Goal: Task Accomplishment & Management: Complete application form

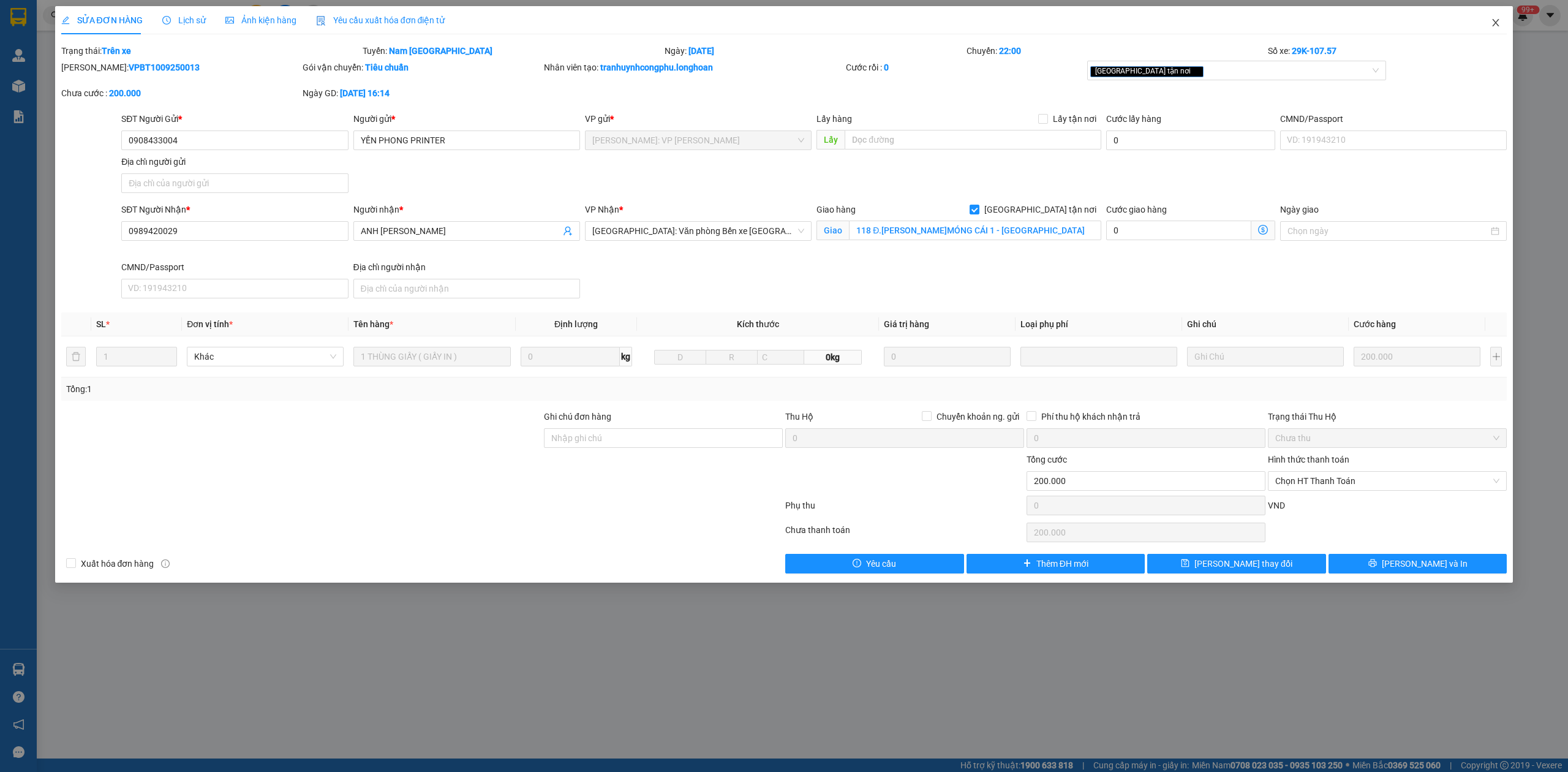
click at [1498, 28] on span "Close" at bounding box center [1495, 23] width 34 height 34
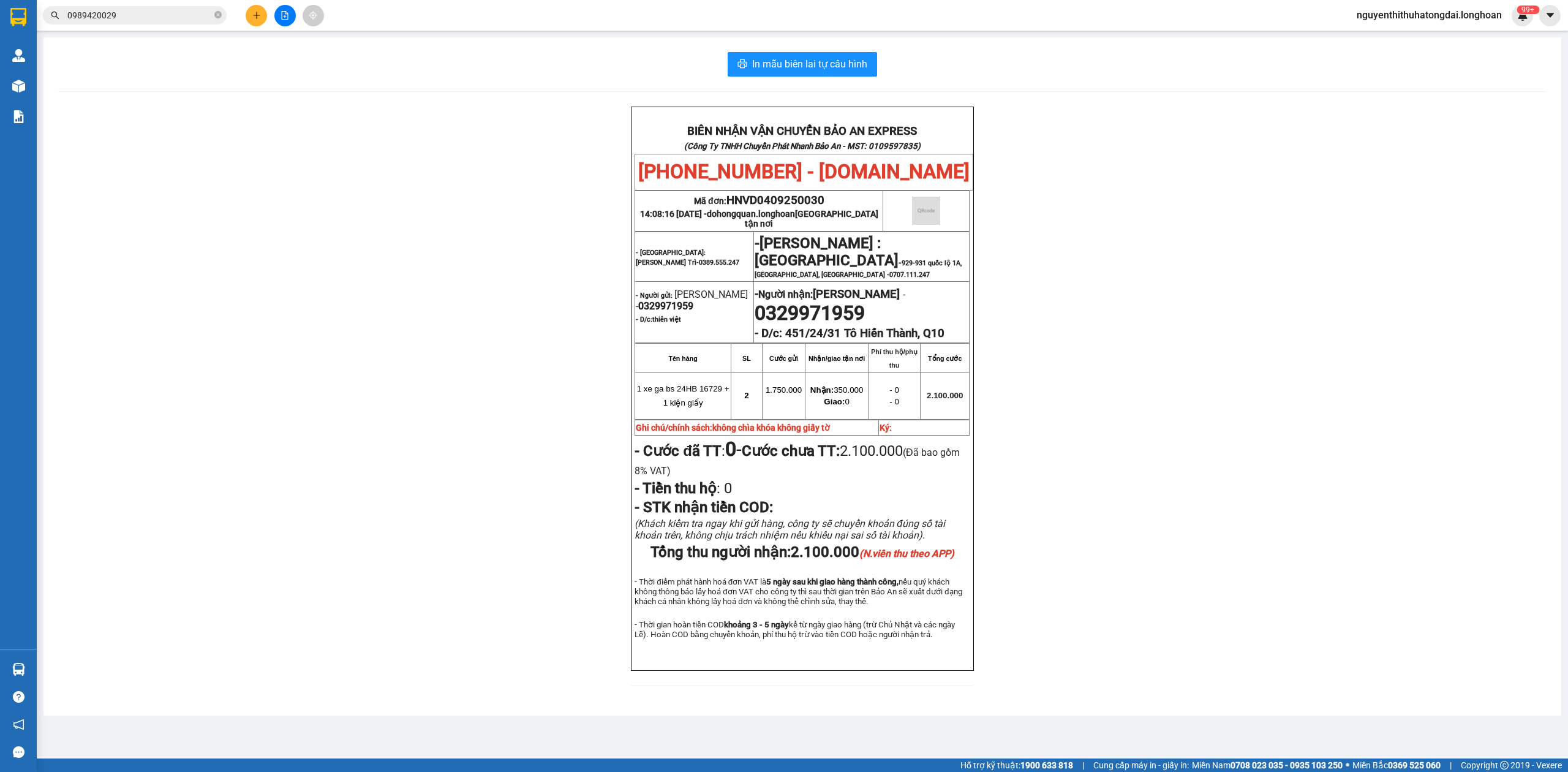
click at [179, 9] on input "0989420029" at bounding box center [140, 15] width 145 height 14
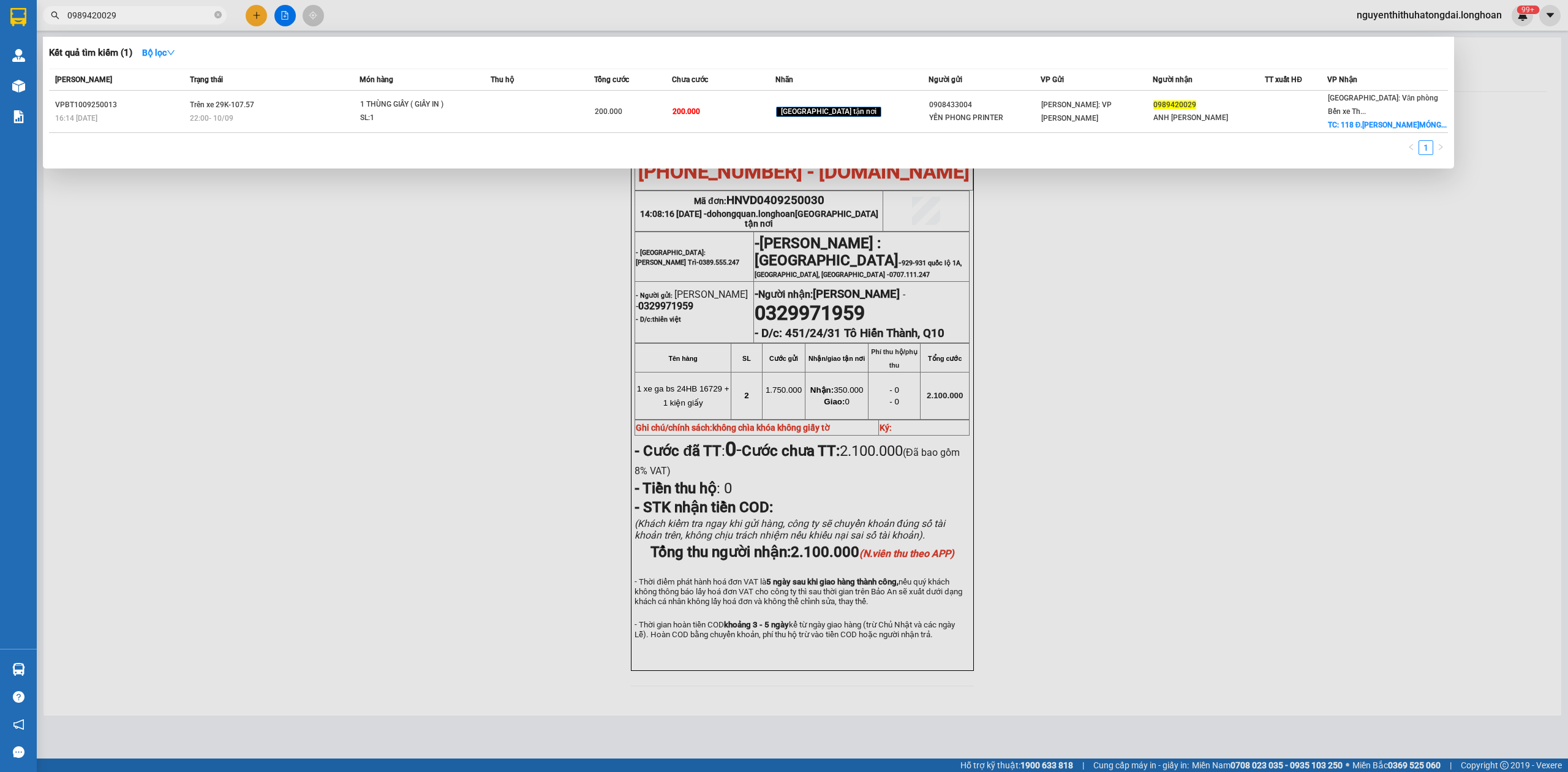
click at [179, 9] on input "0989420029" at bounding box center [140, 15] width 145 height 14
paste input "36852353"
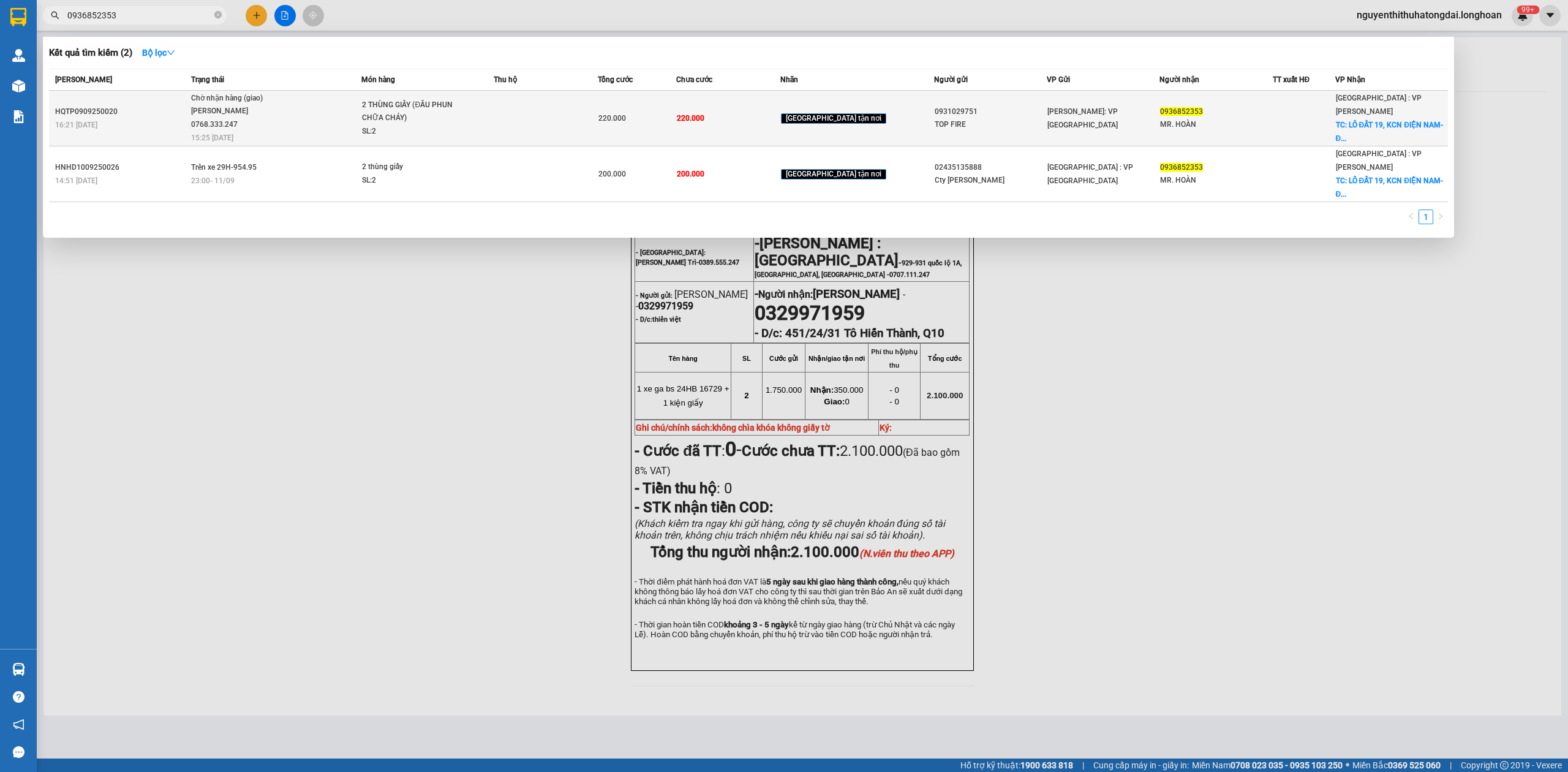
type input "0936852353"
click at [445, 121] on div "2 THÙNG GIẤY (ĐẦU PHUN CHỮA CHÁY)" at bounding box center [407, 112] width 92 height 27
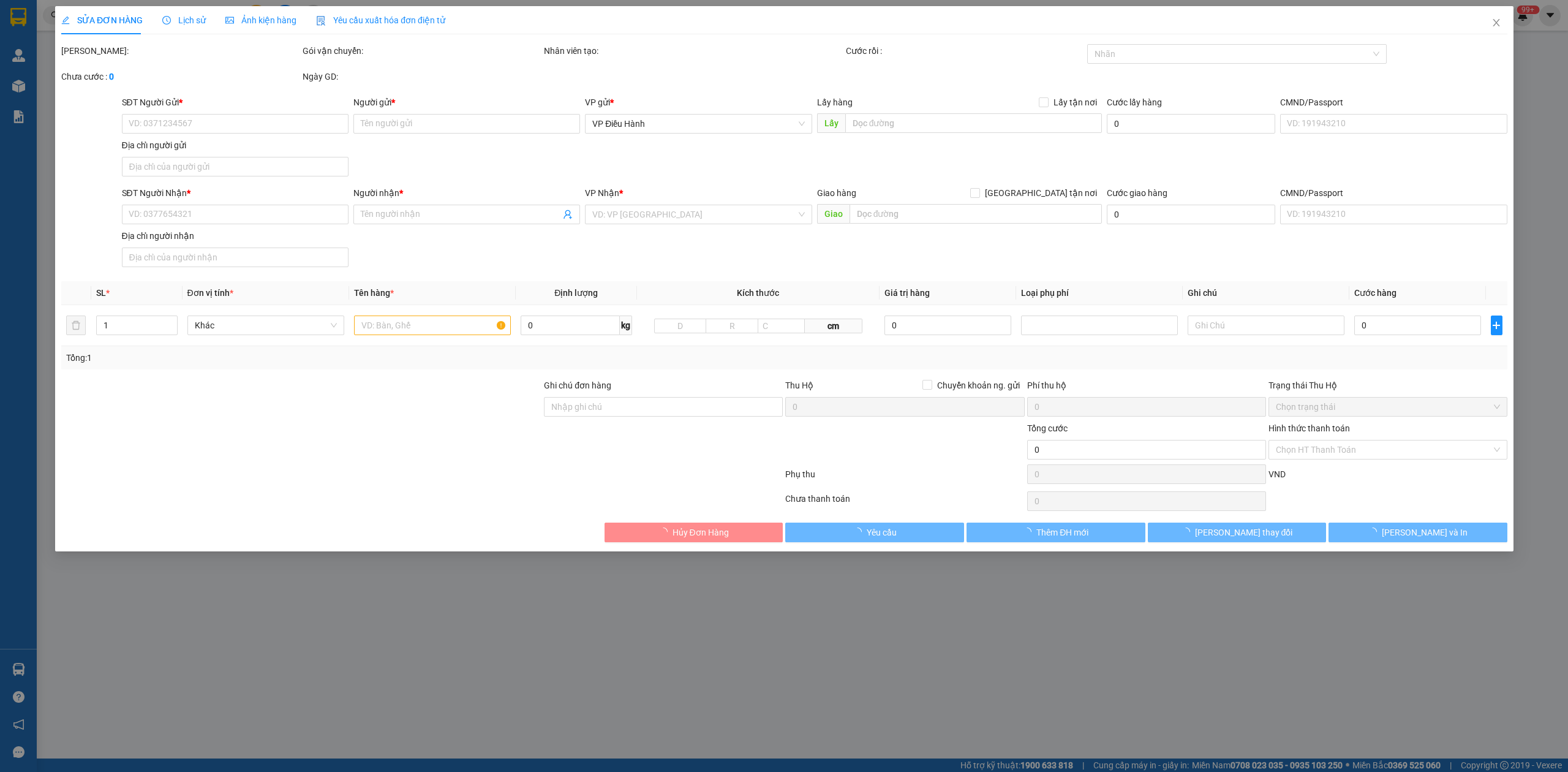
type input "0931029751"
type input "TOP FIRE"
type input "0936852353"
type input "MR. HOÀN"
checkbox input "true"
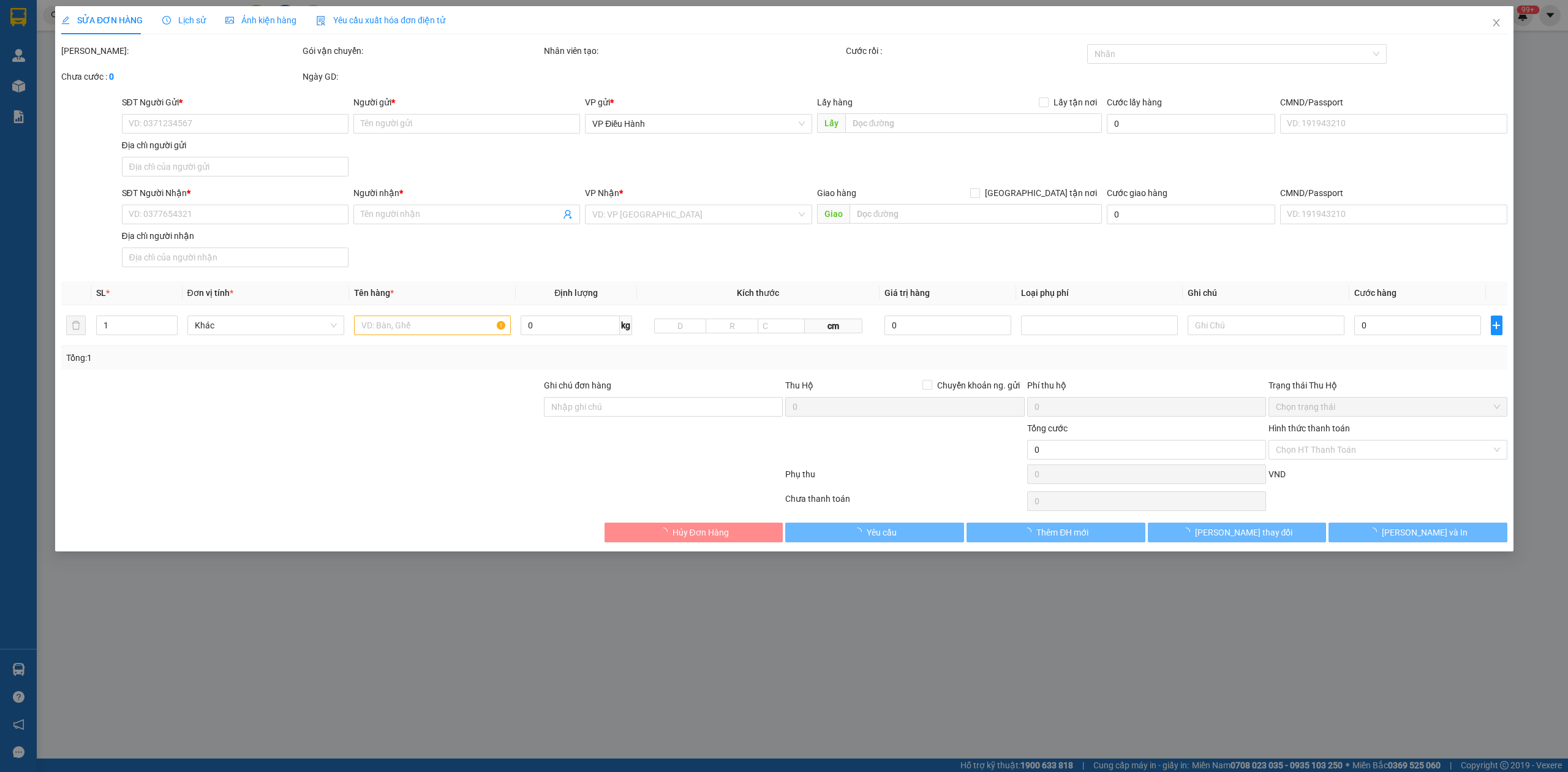
type input "LÔ ĐẤT 19, KCN ĐIỆN NAM- ĐIỆN [GEOGRAPHIC_DATA], [GEOGRAPHIC_DATA]"
type input "220.000"
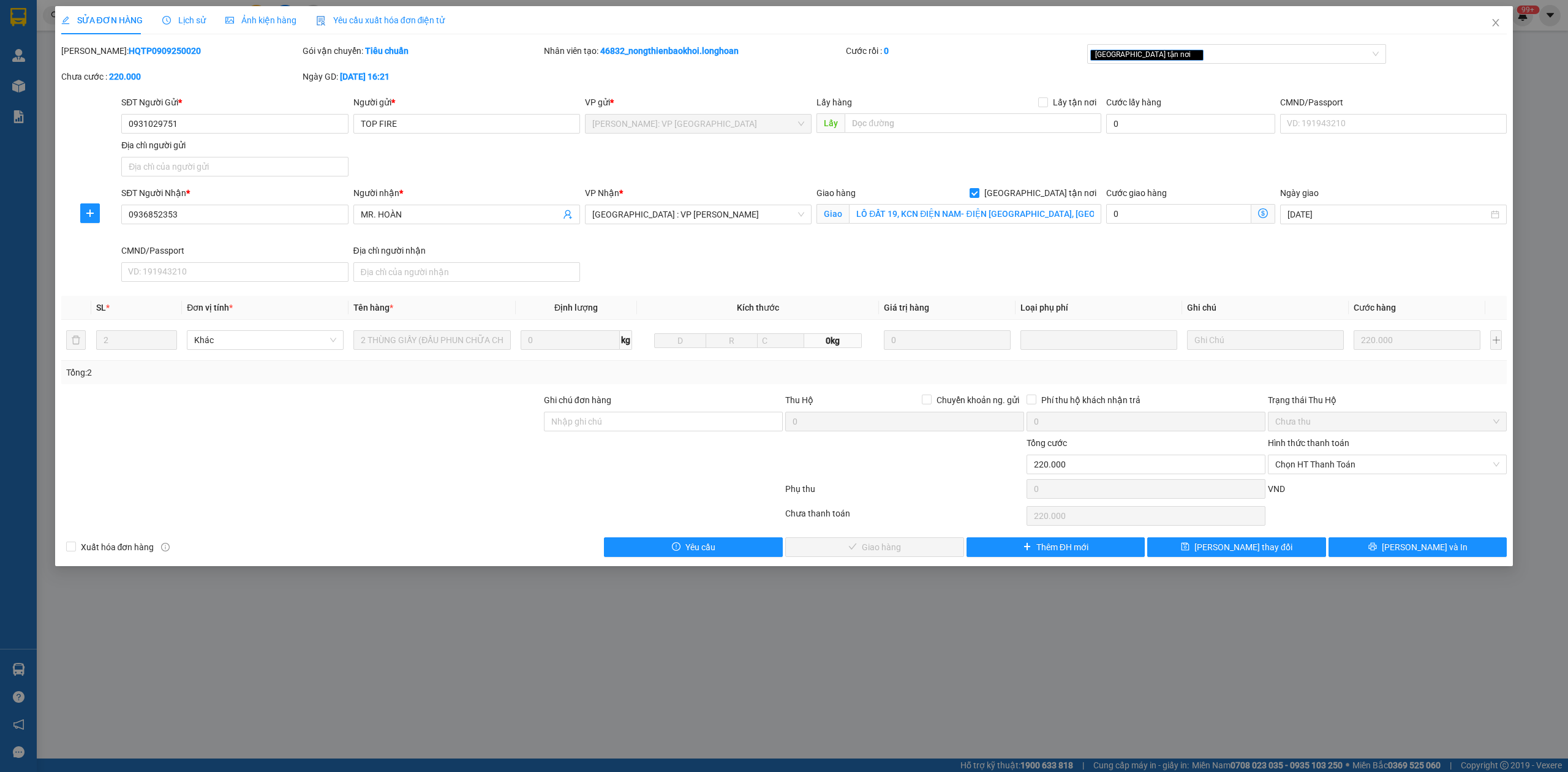
click at [187, 22] on span "Lịch sử" at bounding box center [183, 20] width 44 height 9
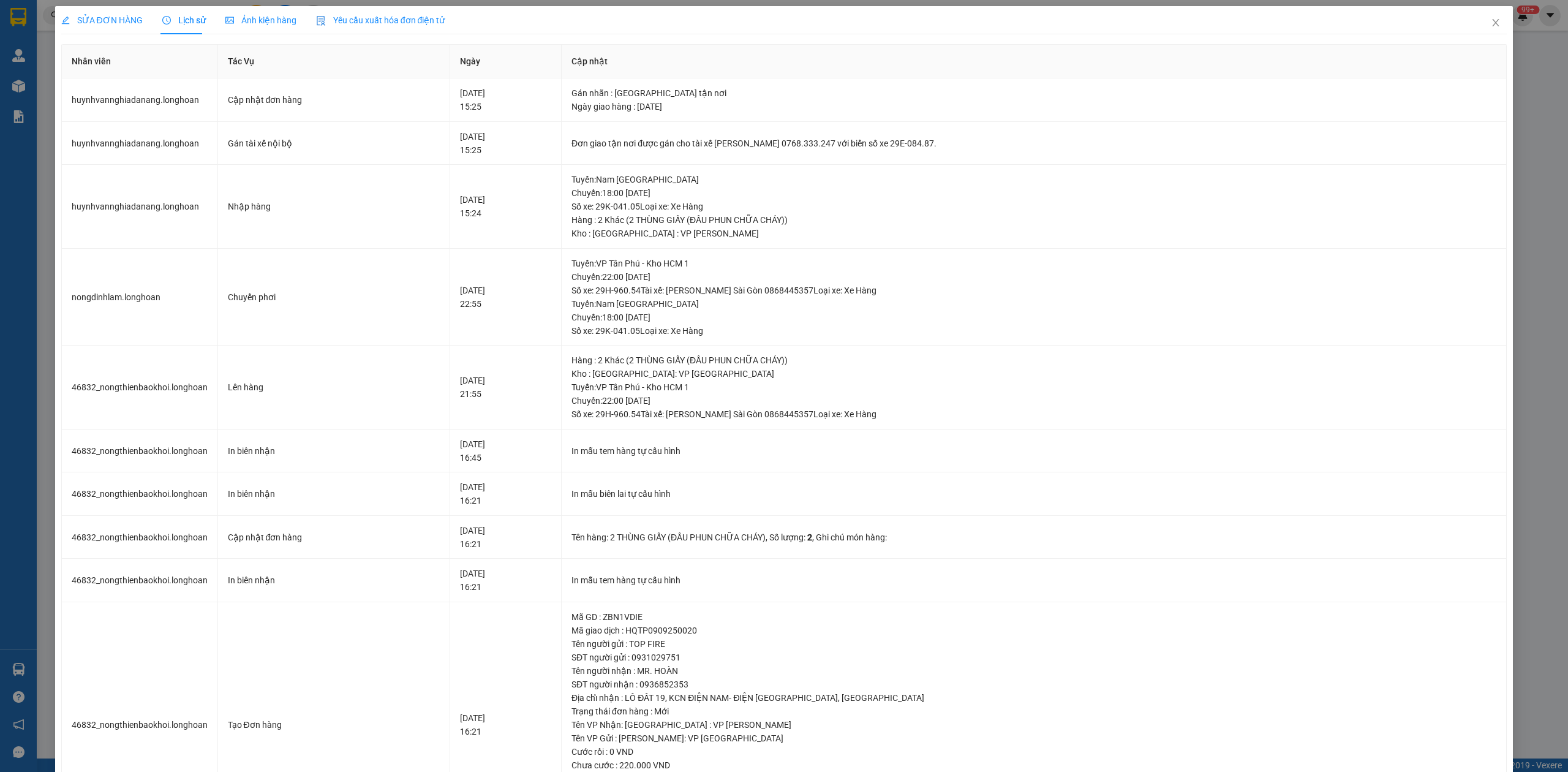
click at [82, 20] on span "SỬA ĐƠN HÀNG" at bounding box center [101, 20] width 81 height 9
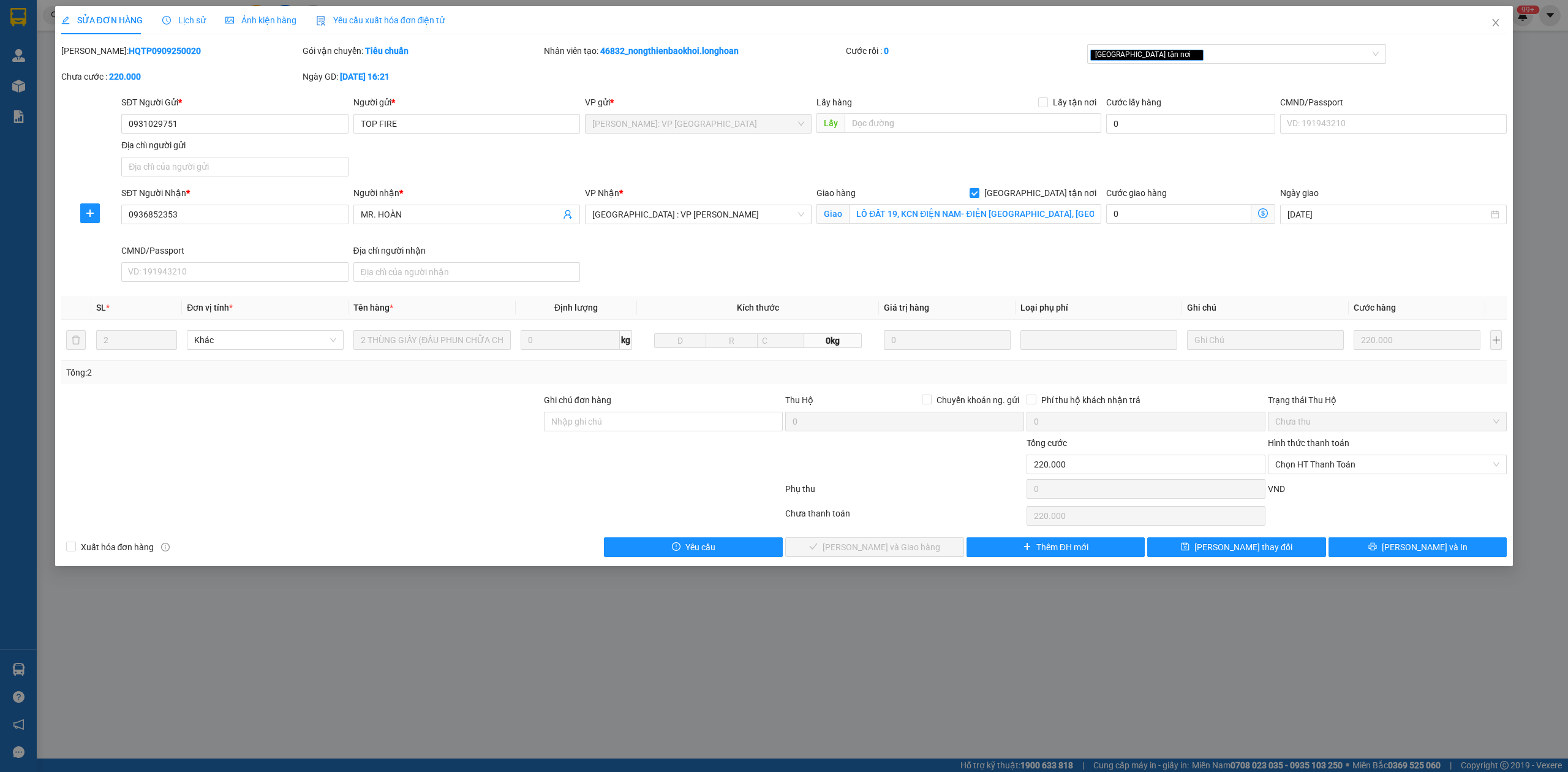
click at [188, 27] on div "Lịch sử" at bounding box center [183, 20] width 44 height 28
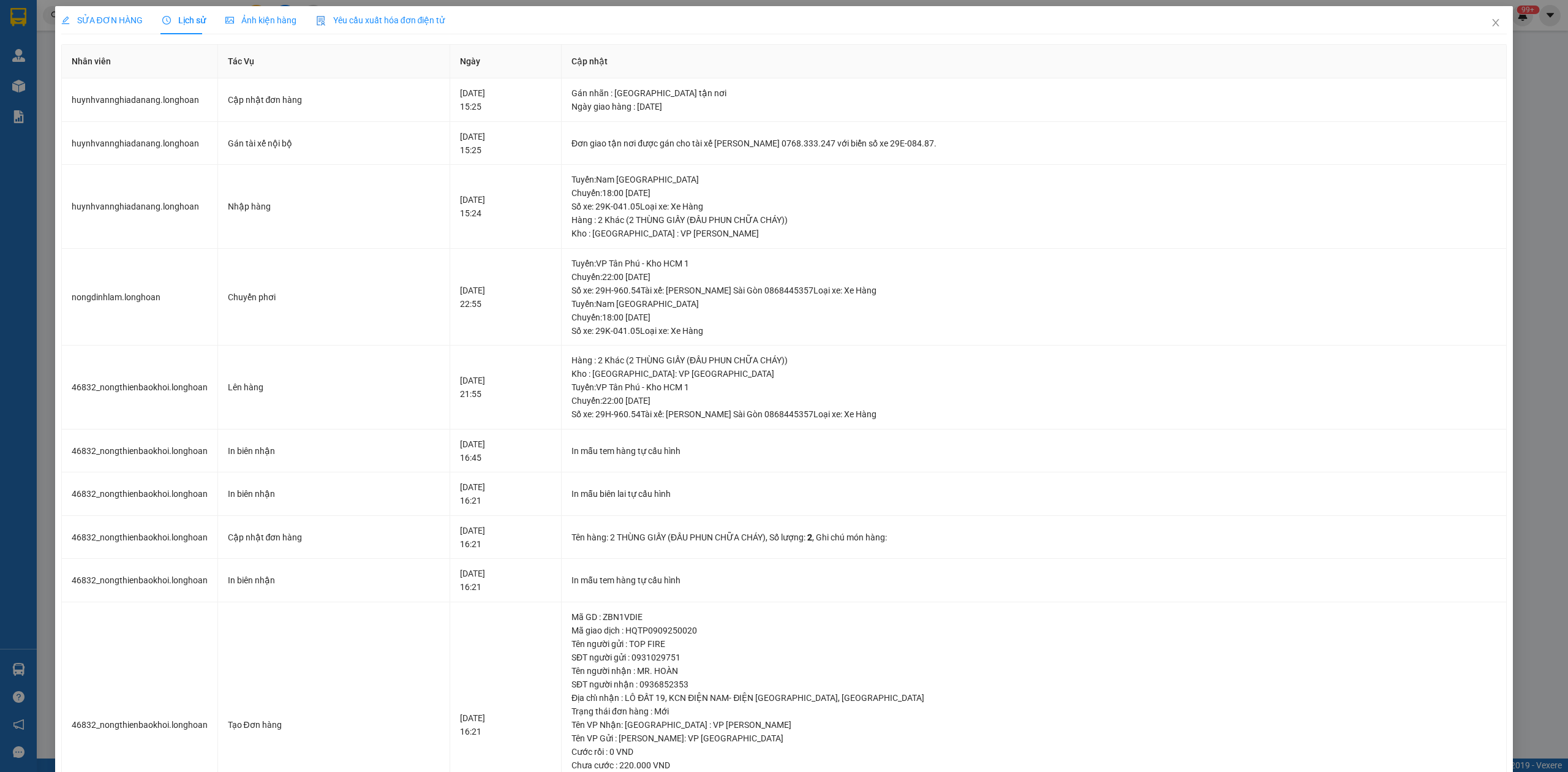
click at [117, 25] on span "SỬA ĐƠN HÀNG" at bounding box center [101, 20] width 81 height 9
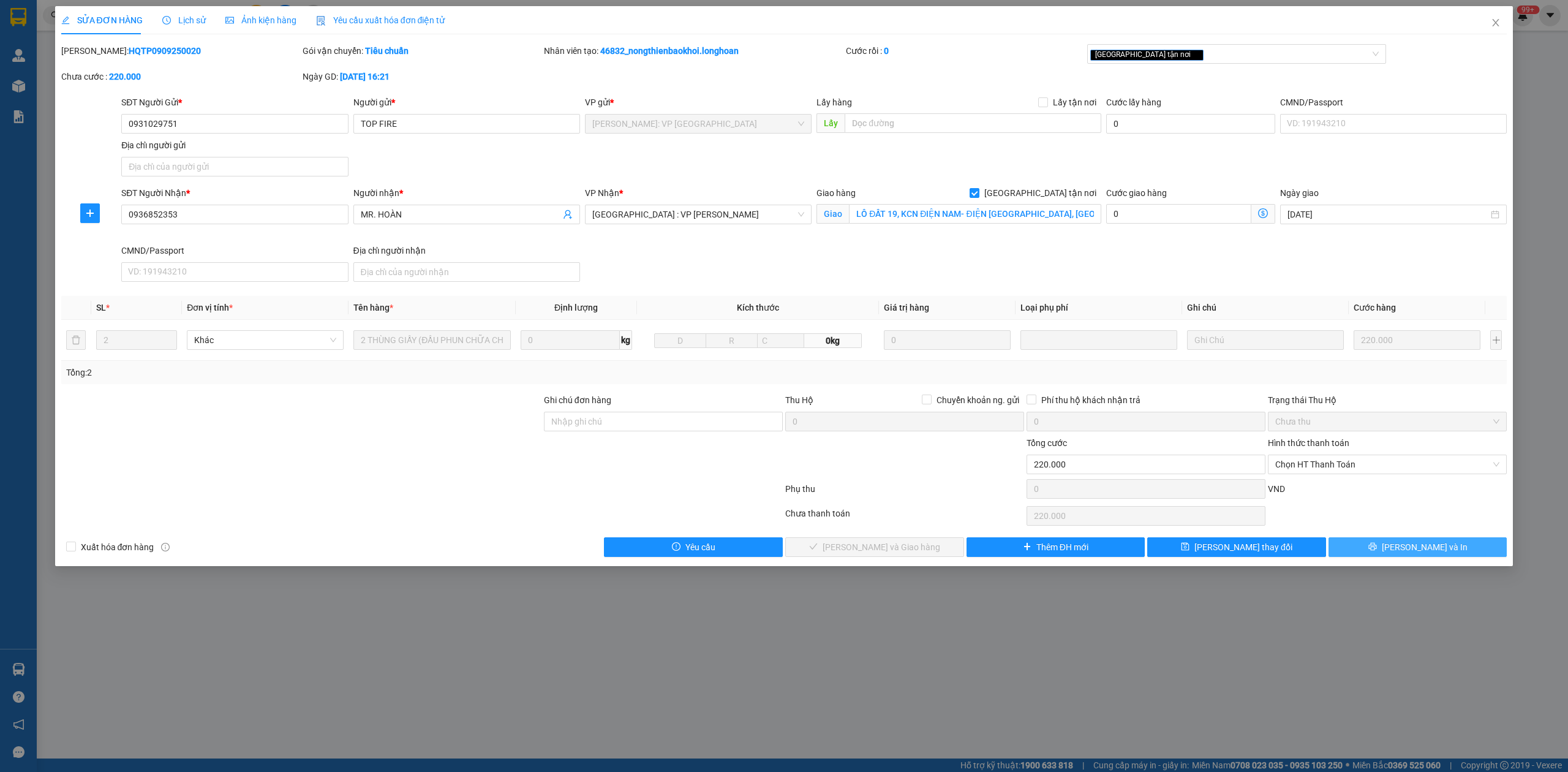
click at [1425, 542] on button "[PERSON_NAME] và In" at bounding box center [1417, 546] width 179 height 20
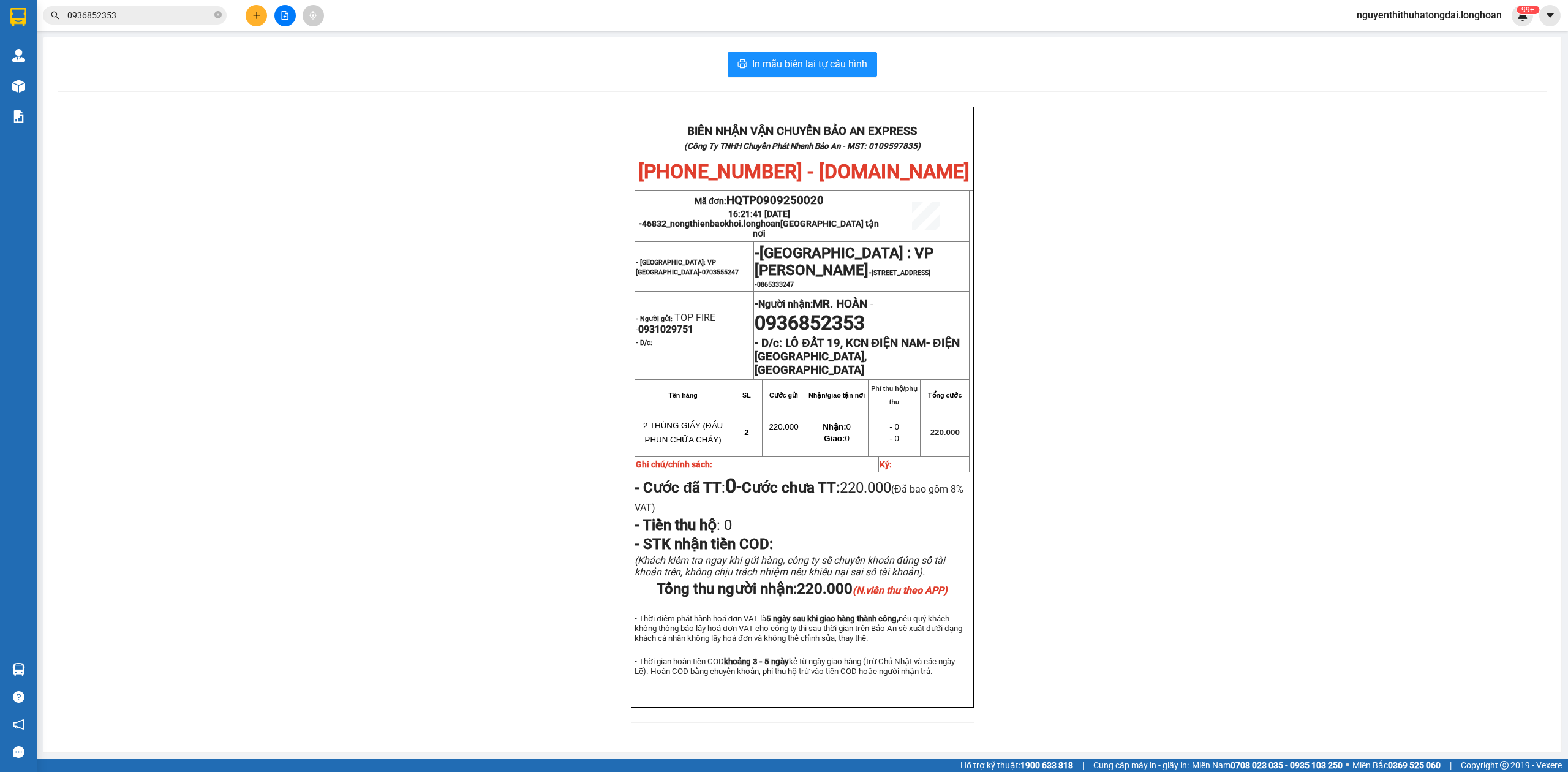
click at [116, 20] on input "0936852353" at bounding box center [140, 15] width 145 height 14
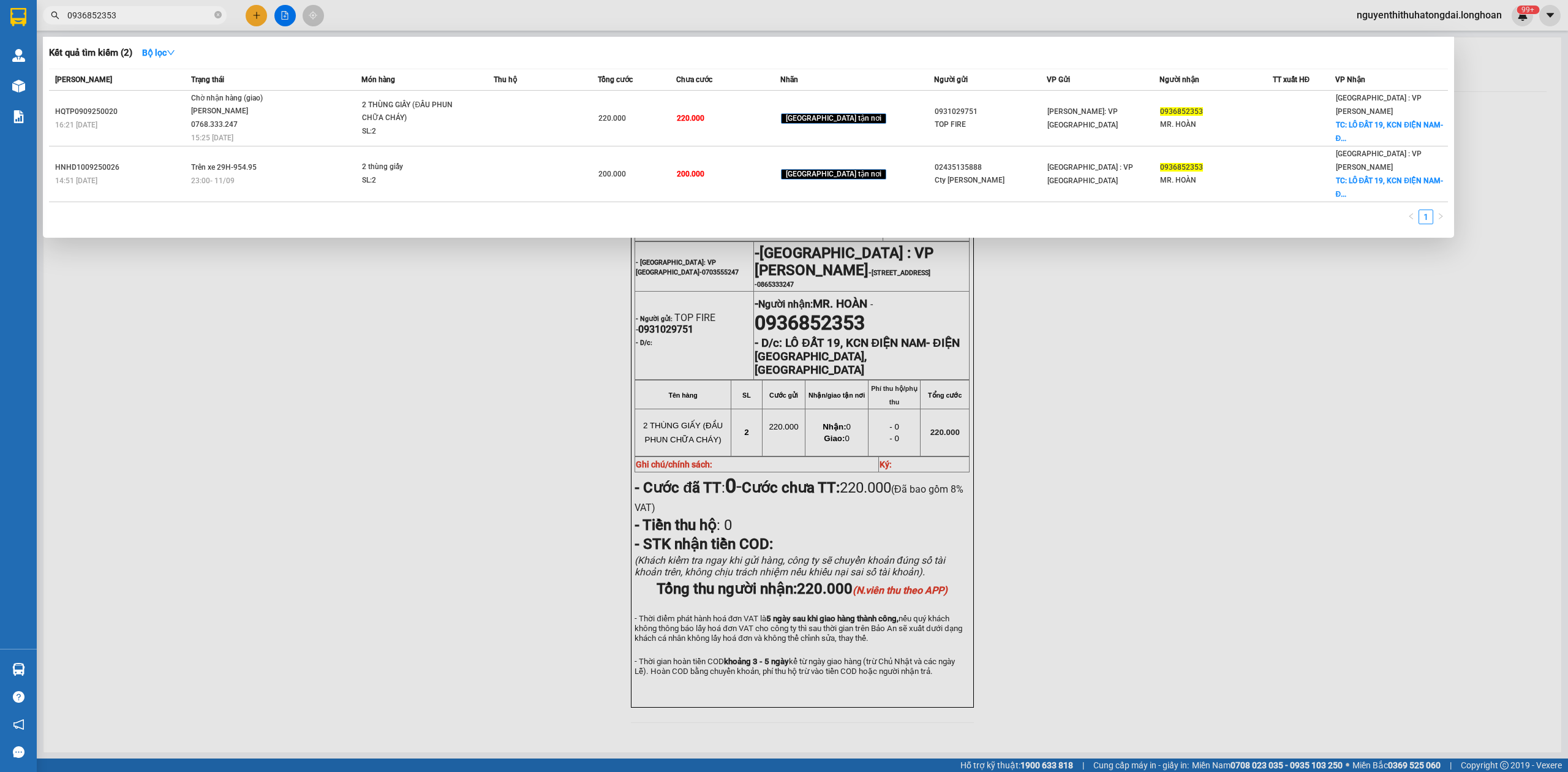
click at [116, 20] on input "0936852353" at bounding box center [140, 15] width 145 height 14
paste input "39844433"
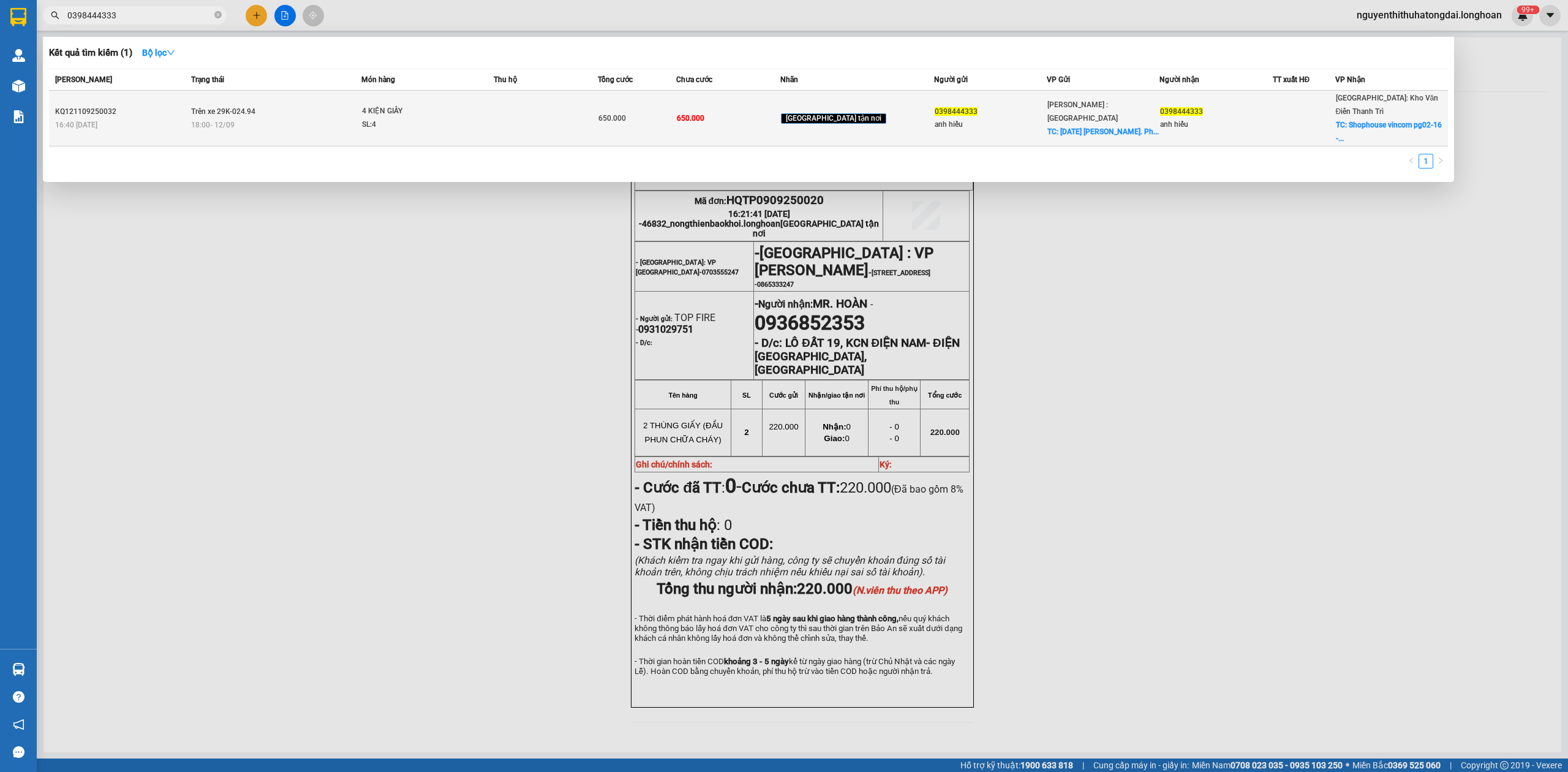
type input "0398444333"
click at [253, 107] on span "Trên xe 29K-024.94" at bounding box center [223, 112] width 64 height 9
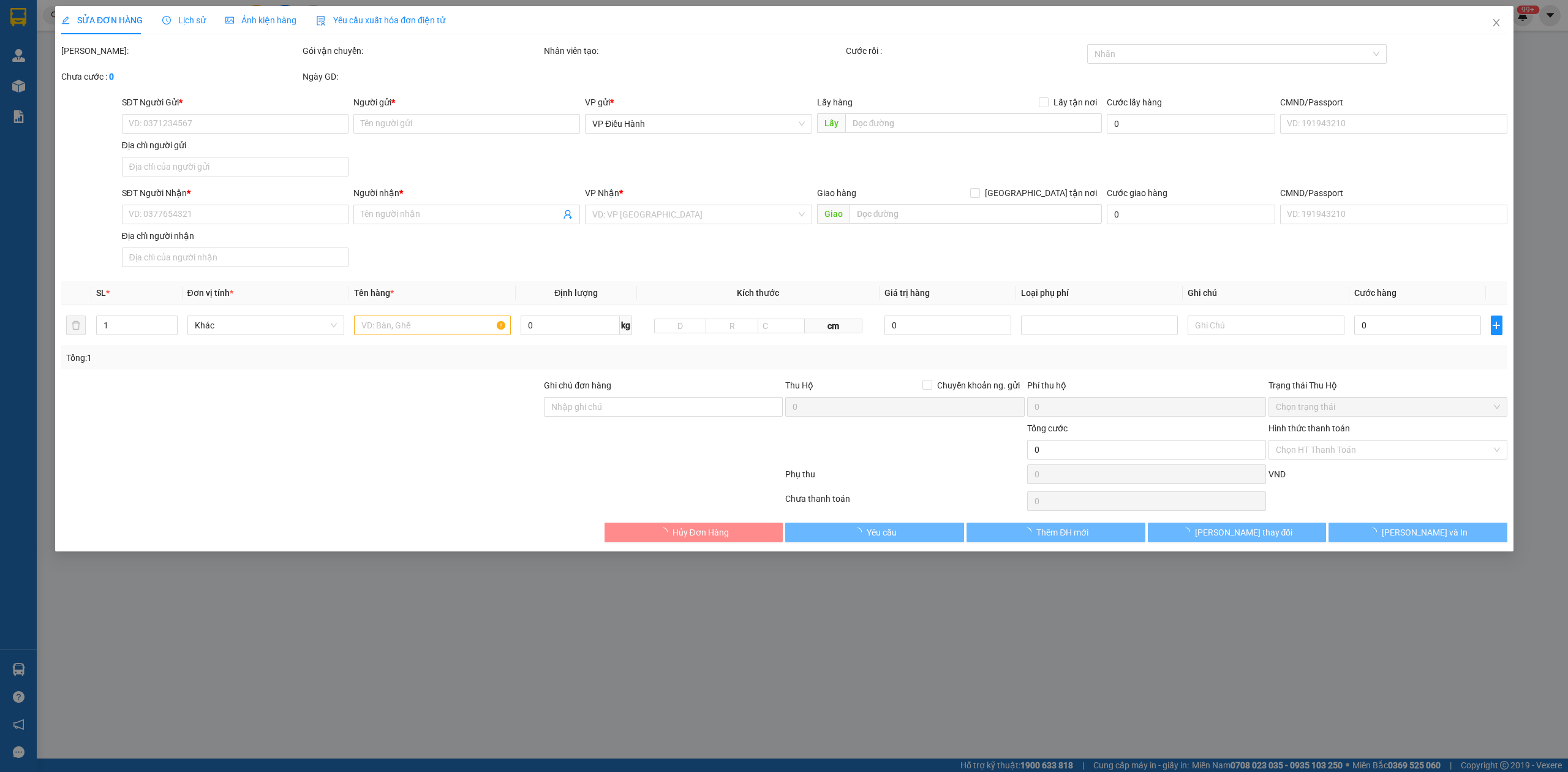
type input "0398444333"
type input "anh hiếu"
checkbox input "true"
type input "[DATE] [PERSON_NAME]. Phường 13. [GEOGRAPHIC_DATA]"
type input "0398444333"
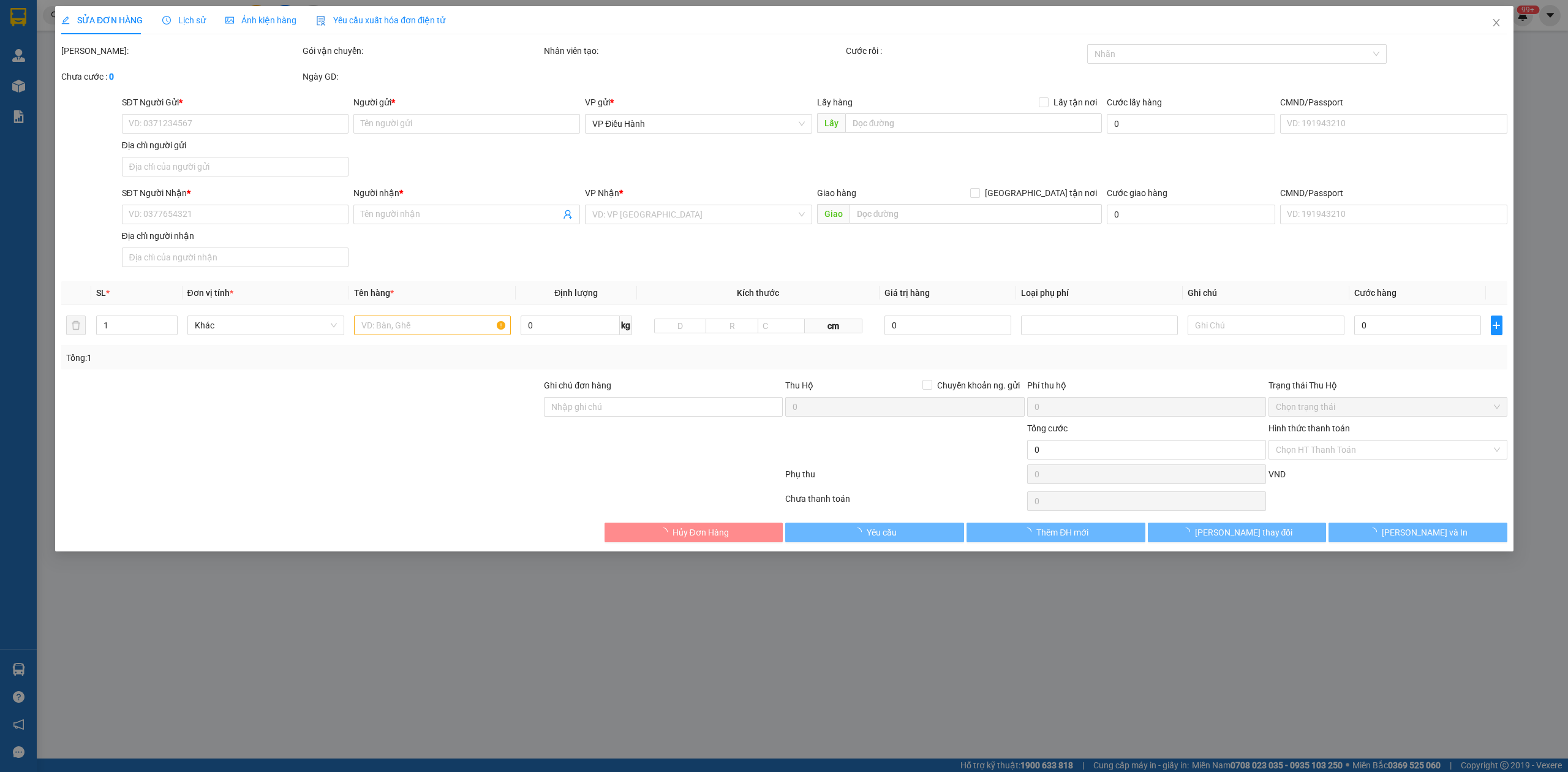
type input "anh hiếu"
checkbox input "true"
type input "Shophouse vincom pg02-16 - tổ 11 [GEOGRAPHIC_DATA], [GEOGRAPHIC_DATA]"
type input "NHẬN NGUYÊN KIỆN GIAO NGUYÊN KIỆN, HƯ VỠ K ĐỀN"
type input "650.000"
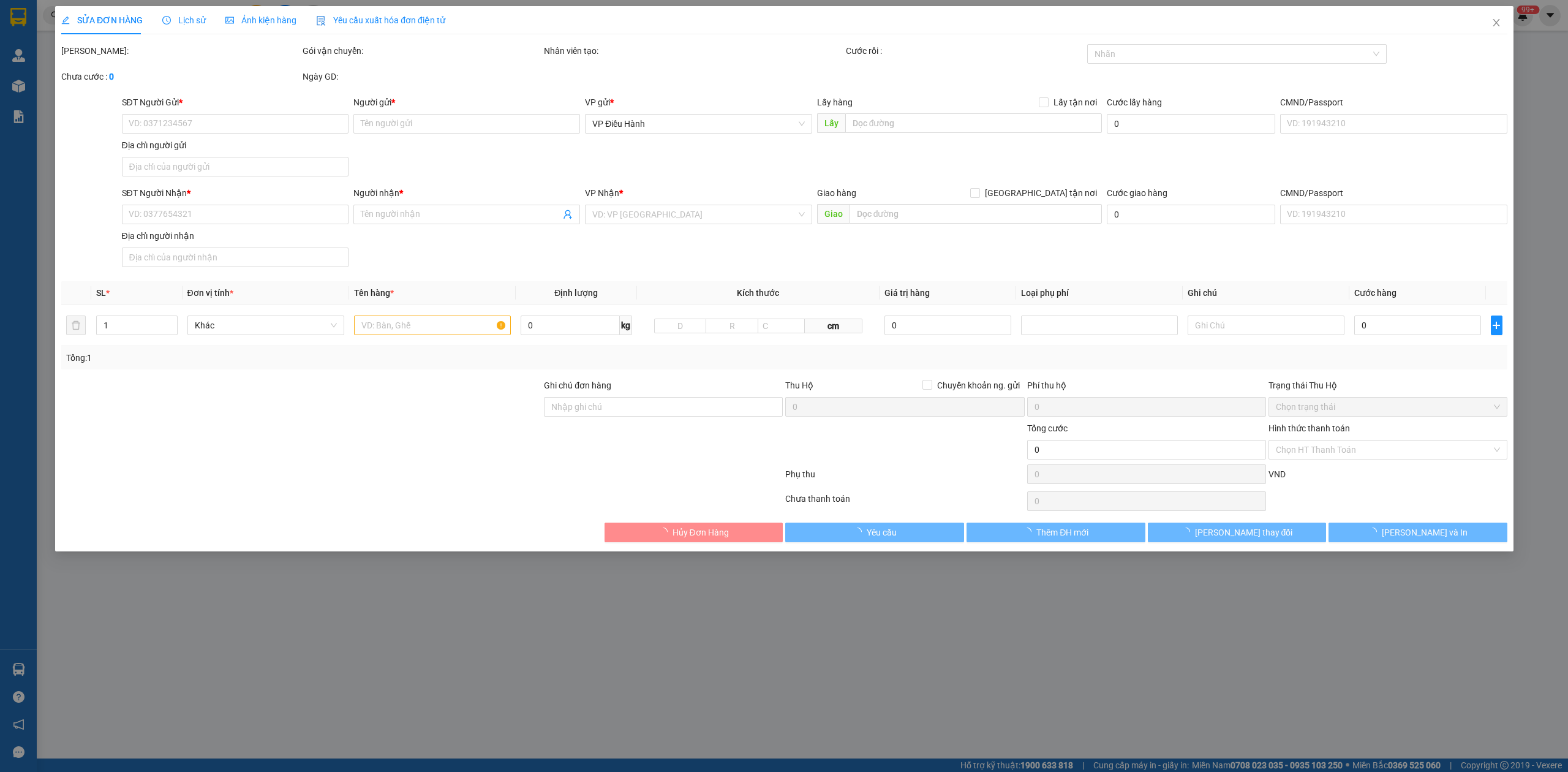
type input "650.000"
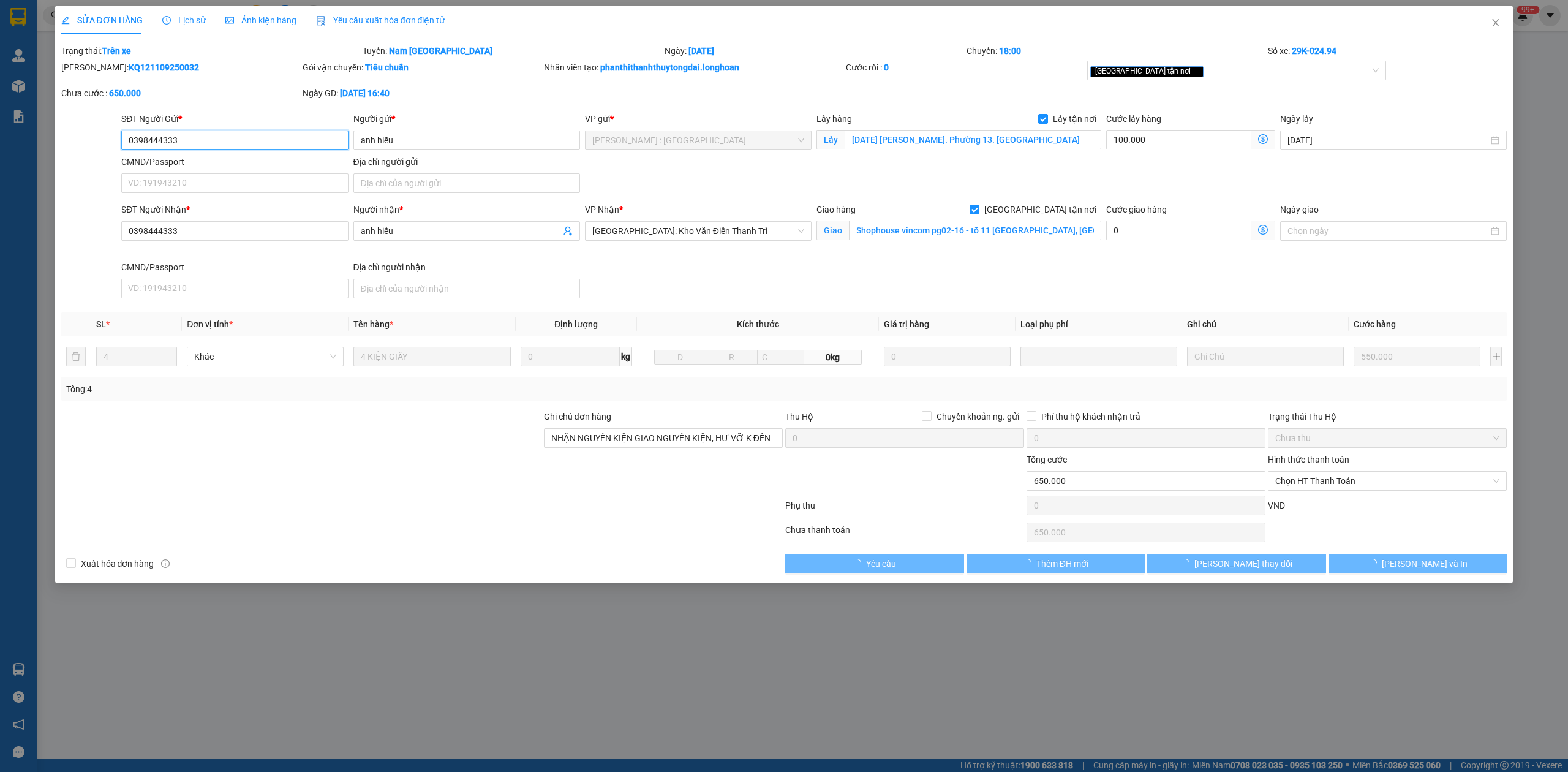
click at [184, 17] on span "Lịch sử" at bounding box center [183, 20] width 44 height 9
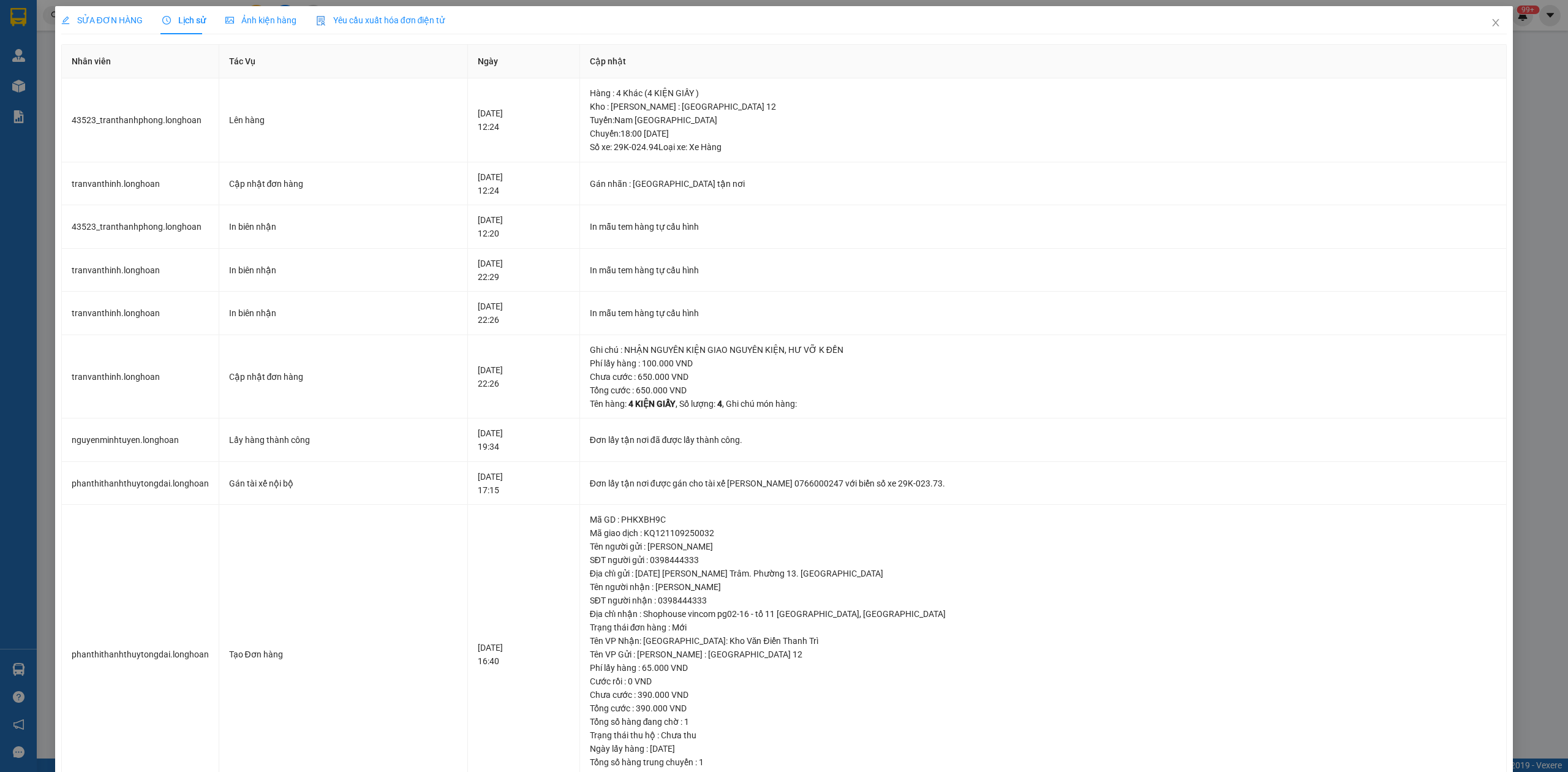
click at [99, 18] on span "SỬA ĐƠN HÀNG" at bounding box center [101, 20] width 81 height 9
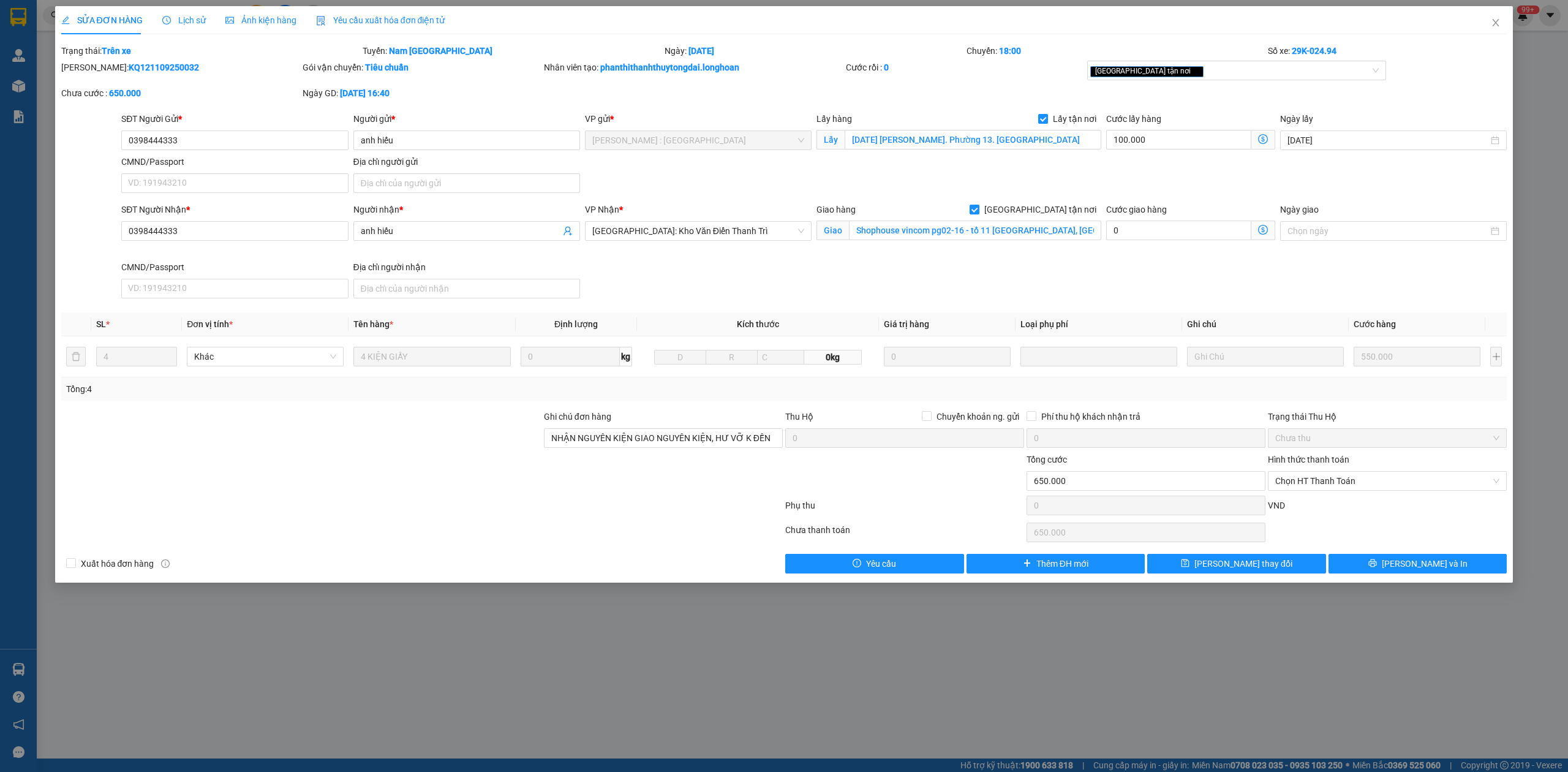
click at [185, 27] on div "Lịch sử" at bounding box center [183, 20] width 44 height 28
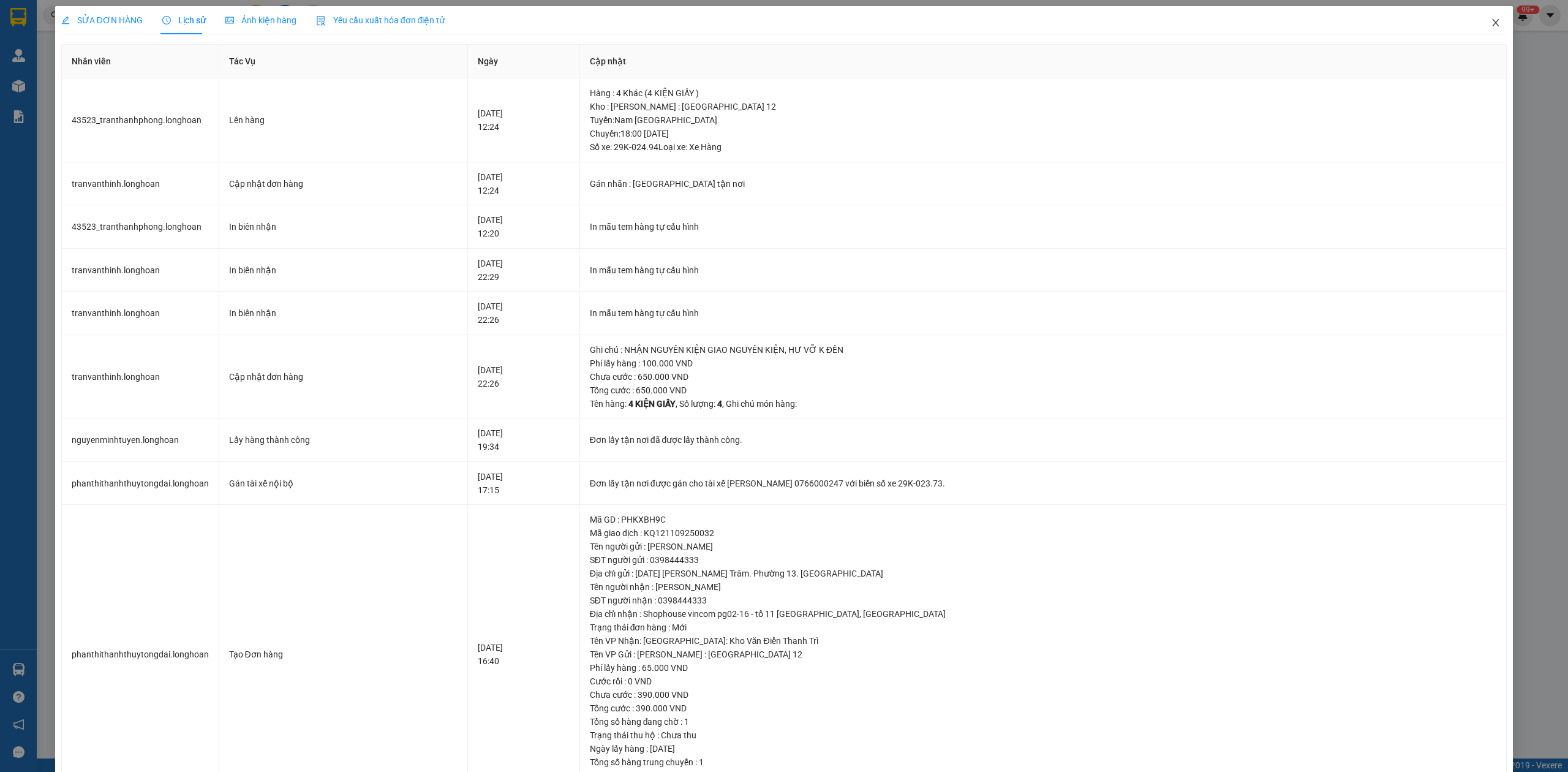
click at [1491, 27] on icon "close" at bounding box center [1495, 22] width 9 height 9
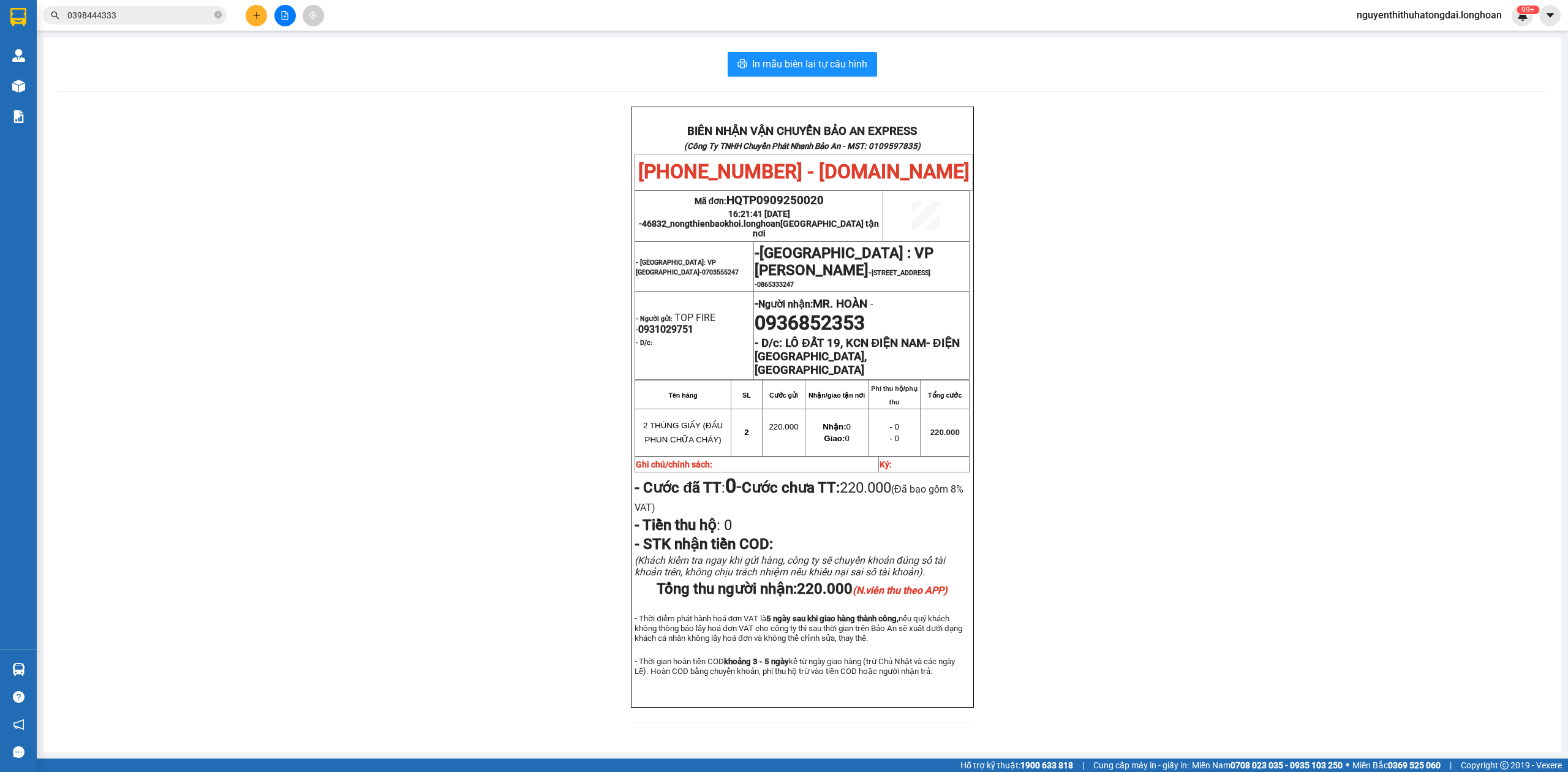
click at [129, 21] on input "0398444333" at bounding box center [140, 15] width 145 height 14
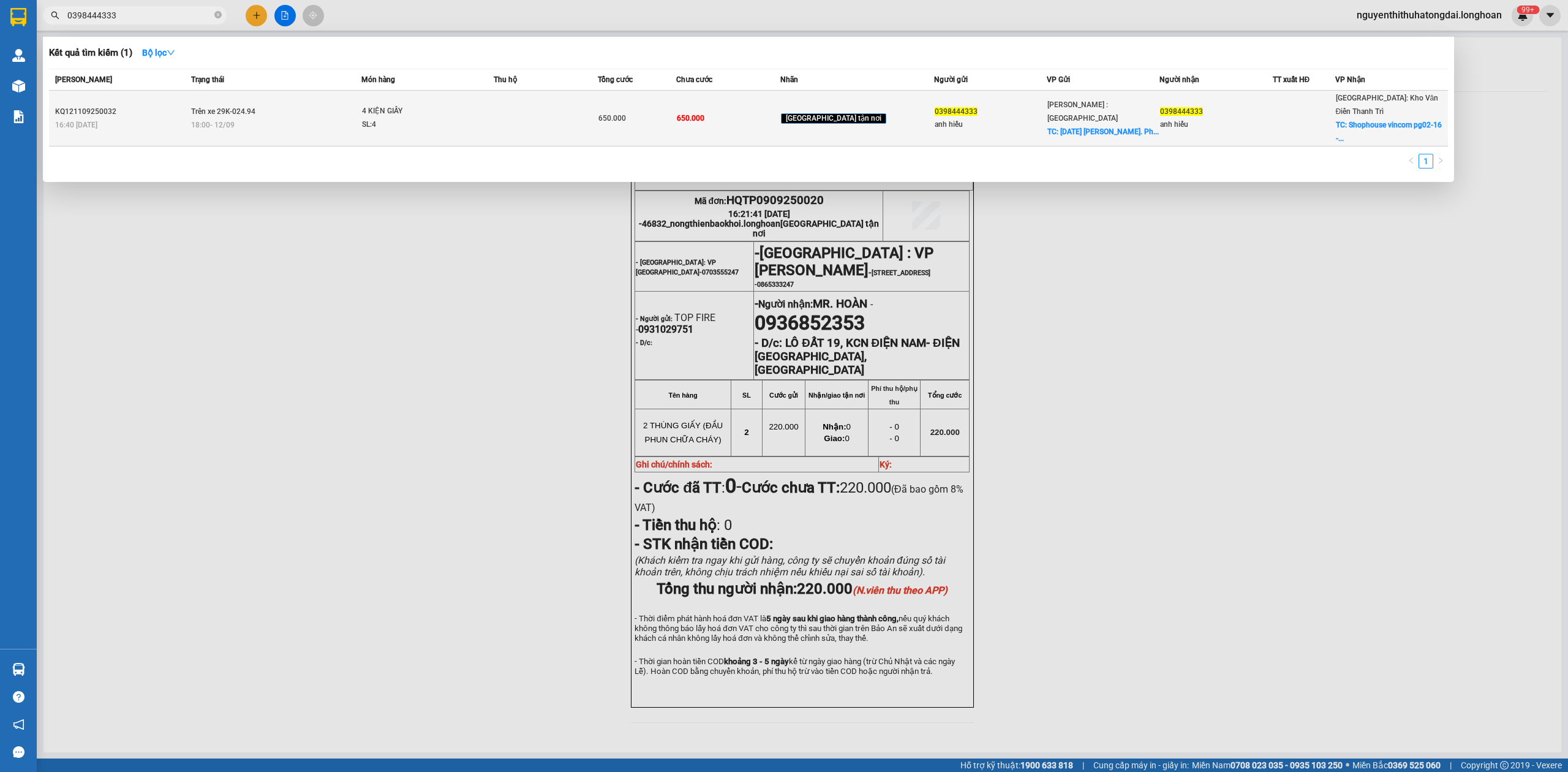
click at [360, 118] on div "18:00 [DATE]" at bounding box center [276, 125] width 171 height 14
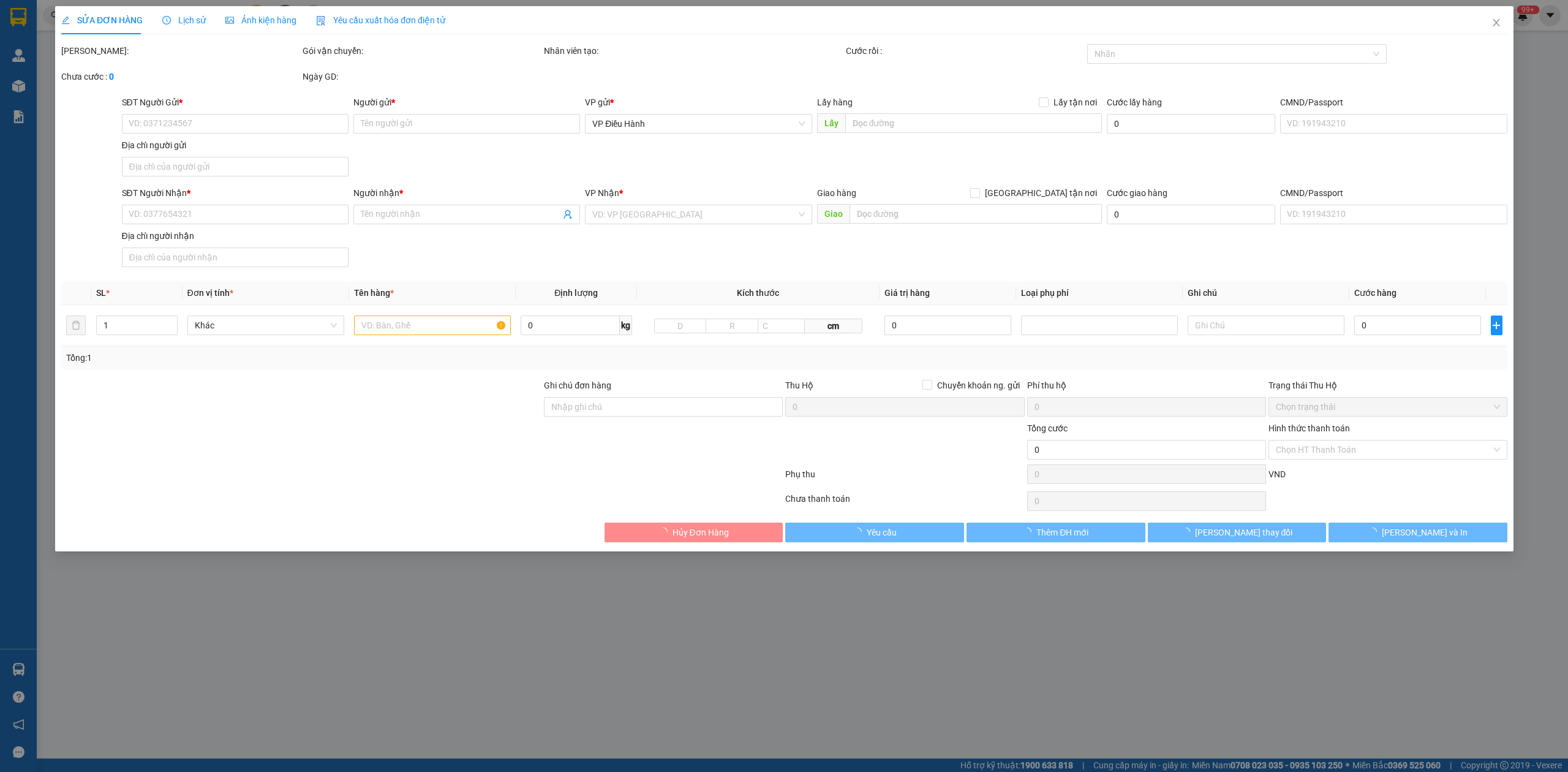
type input "0398444333"
type input "anh hiếu"
checkbox input "true"
type input "[DATE] [PERSON_NAME]. Phường 13. [GEOGRAPHIC_DATA]"
type input "0398444333"
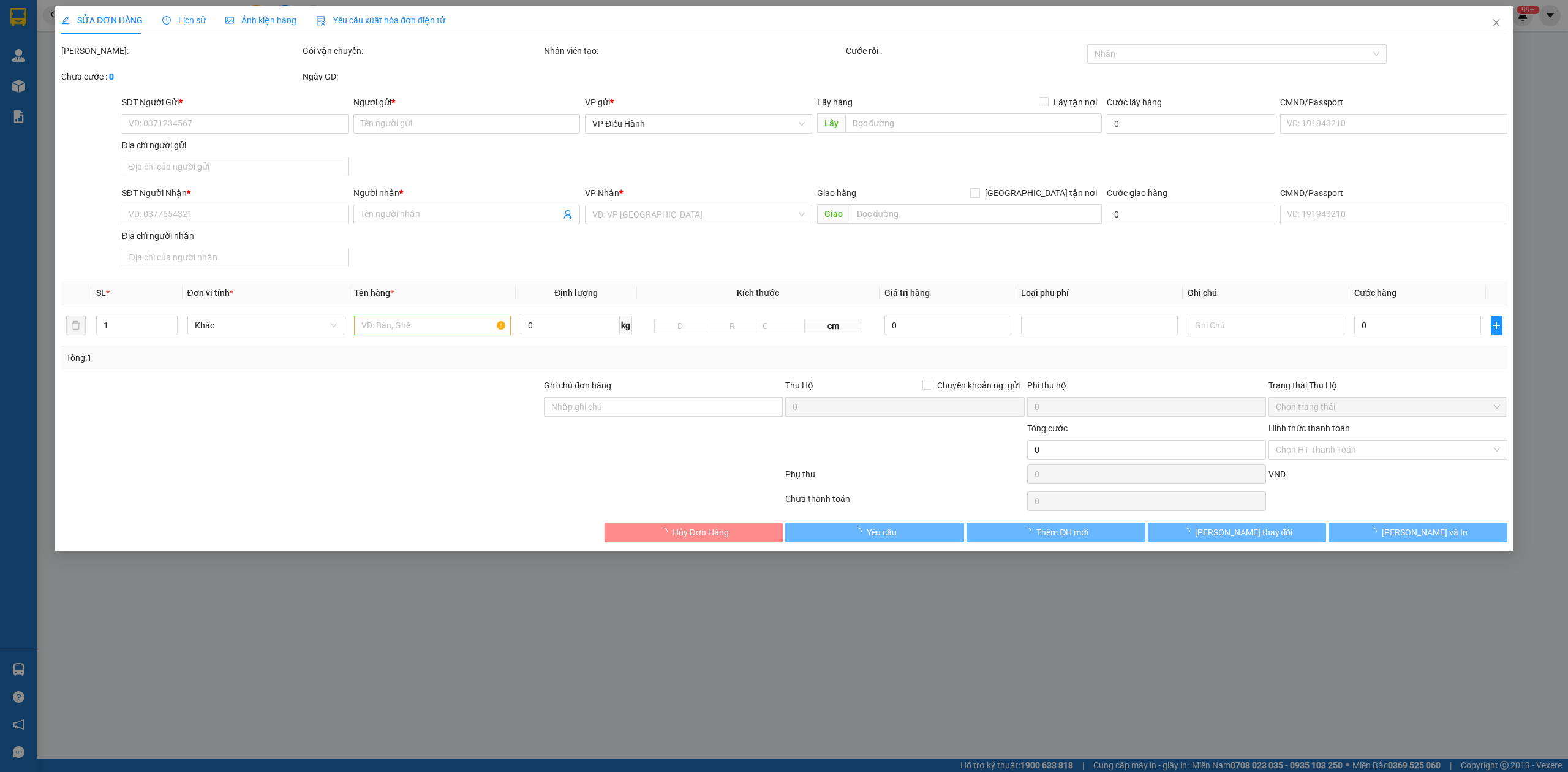
type input "anh hiếu"
checkbox input "true"
type input "Shophouse vincom pg02-16 - tổ 11 [GEOGRAPHIC_DATA], [GEOGRAPHIC_DATA]"
type input "NHẬN NGUYÊN KIỆN GIAO NGUYÊN KIỆN, HƯ VỠ K ĐỀN"
type input "650.000"
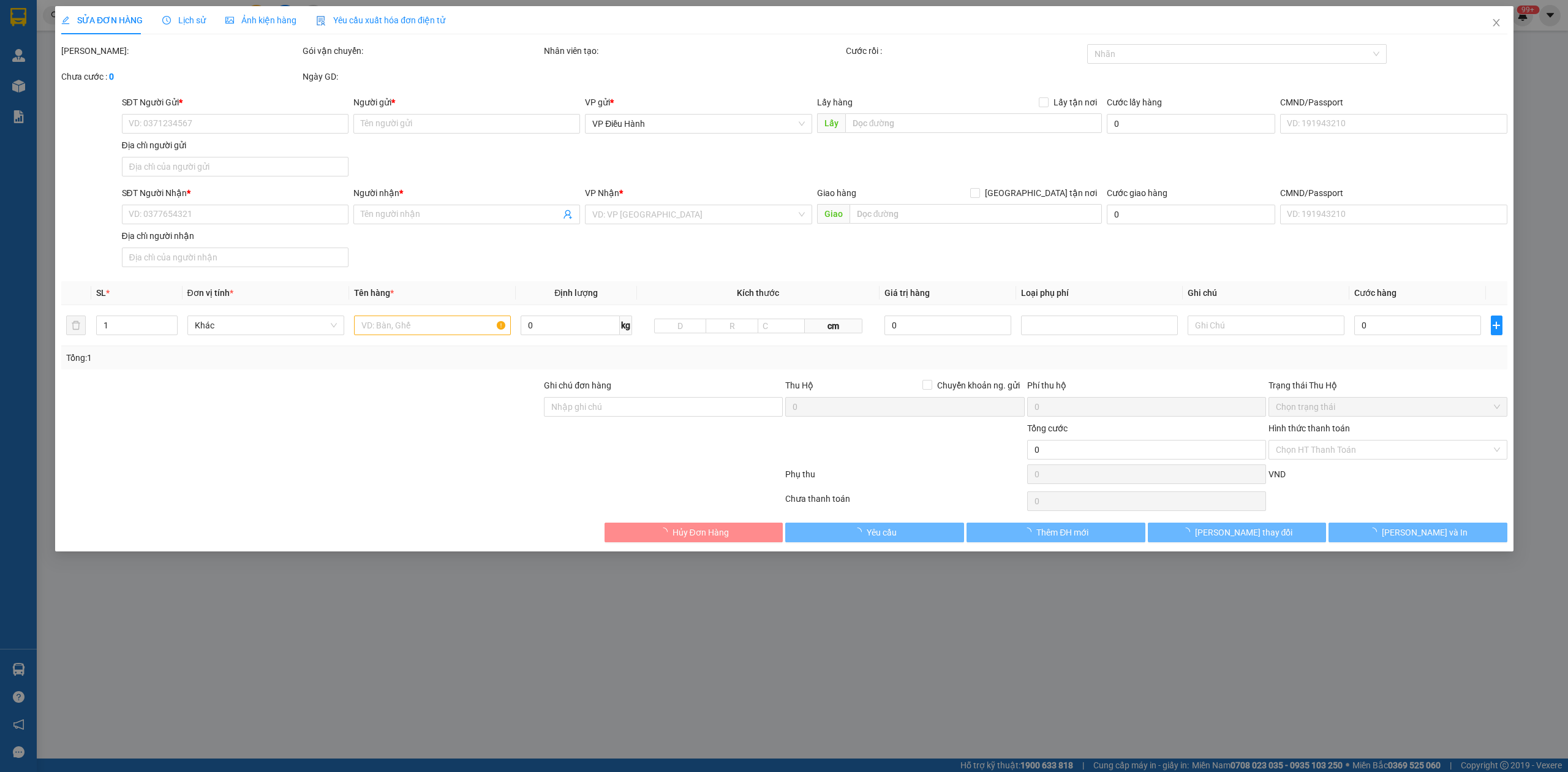
type input "650.000"
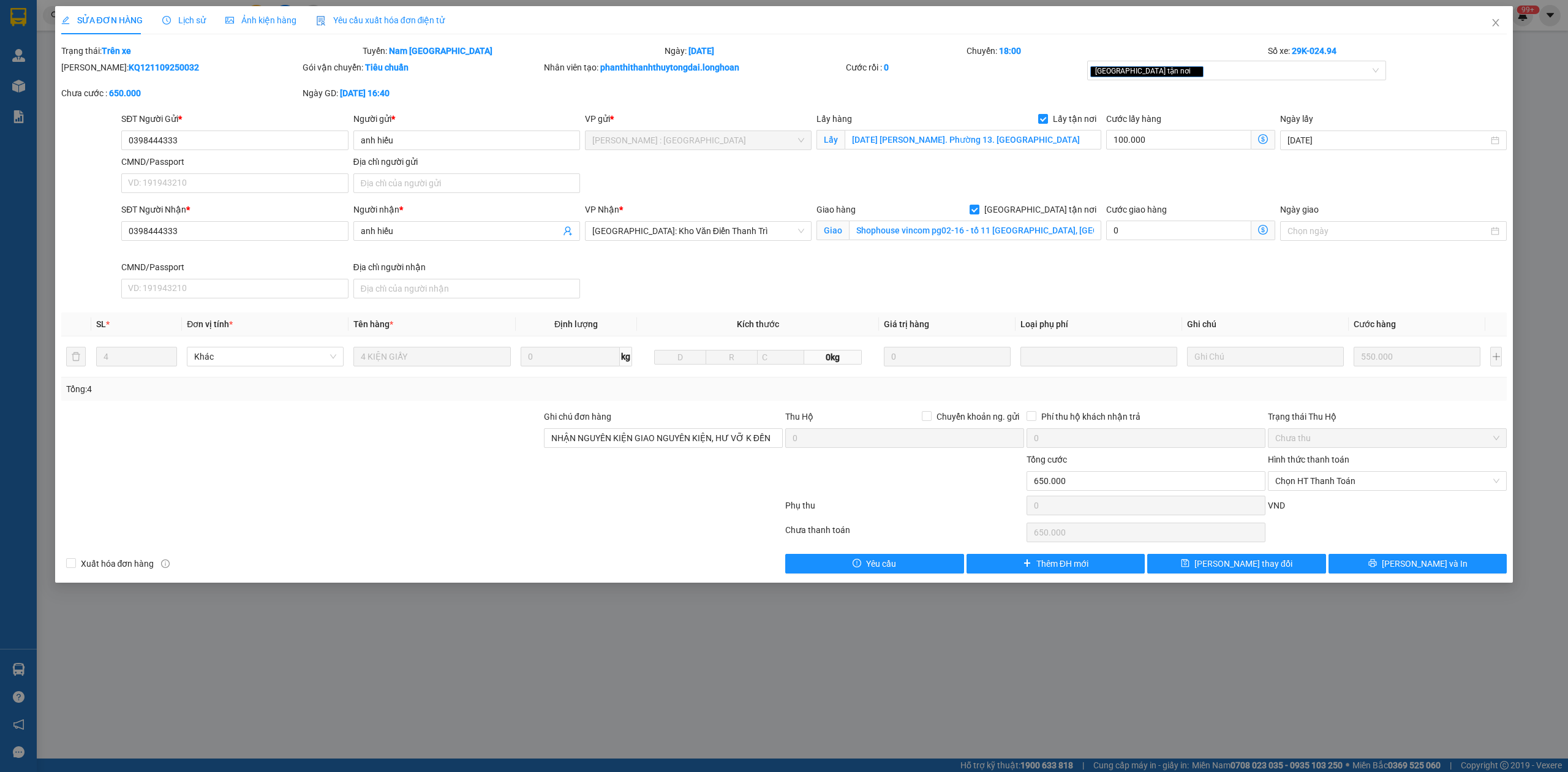
click at [179, 21] on span "Lịch sử" at bounding box center [183, 20] width 44 height 9
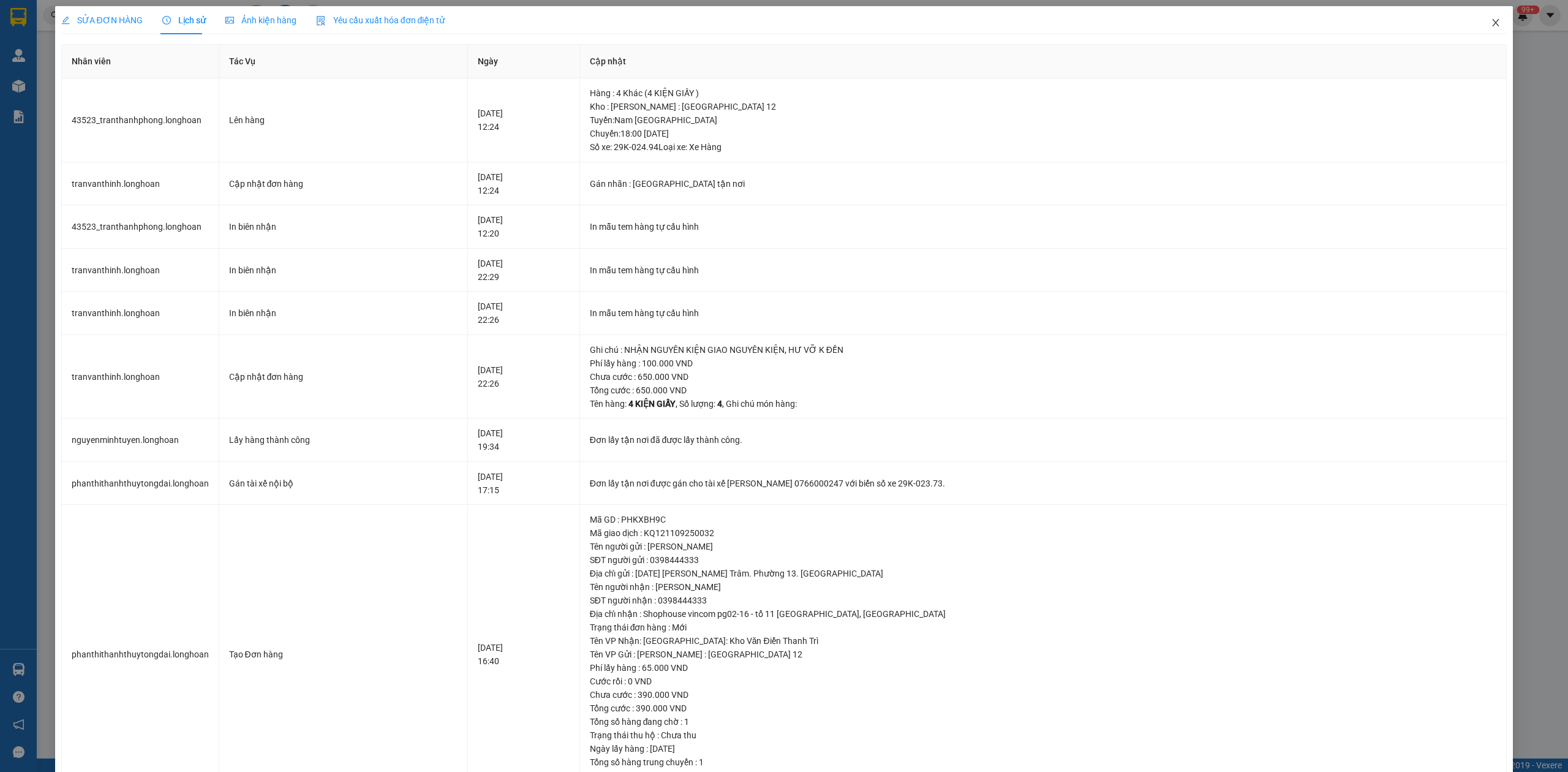
drag, startPoint x: 1485, startPoint y: 26, endPoint x: 1445, endPoint y: 25, distance: 40.0
click at [1491, 26] on icon "close" at bounding box center [1495, 22] width 9 height 9
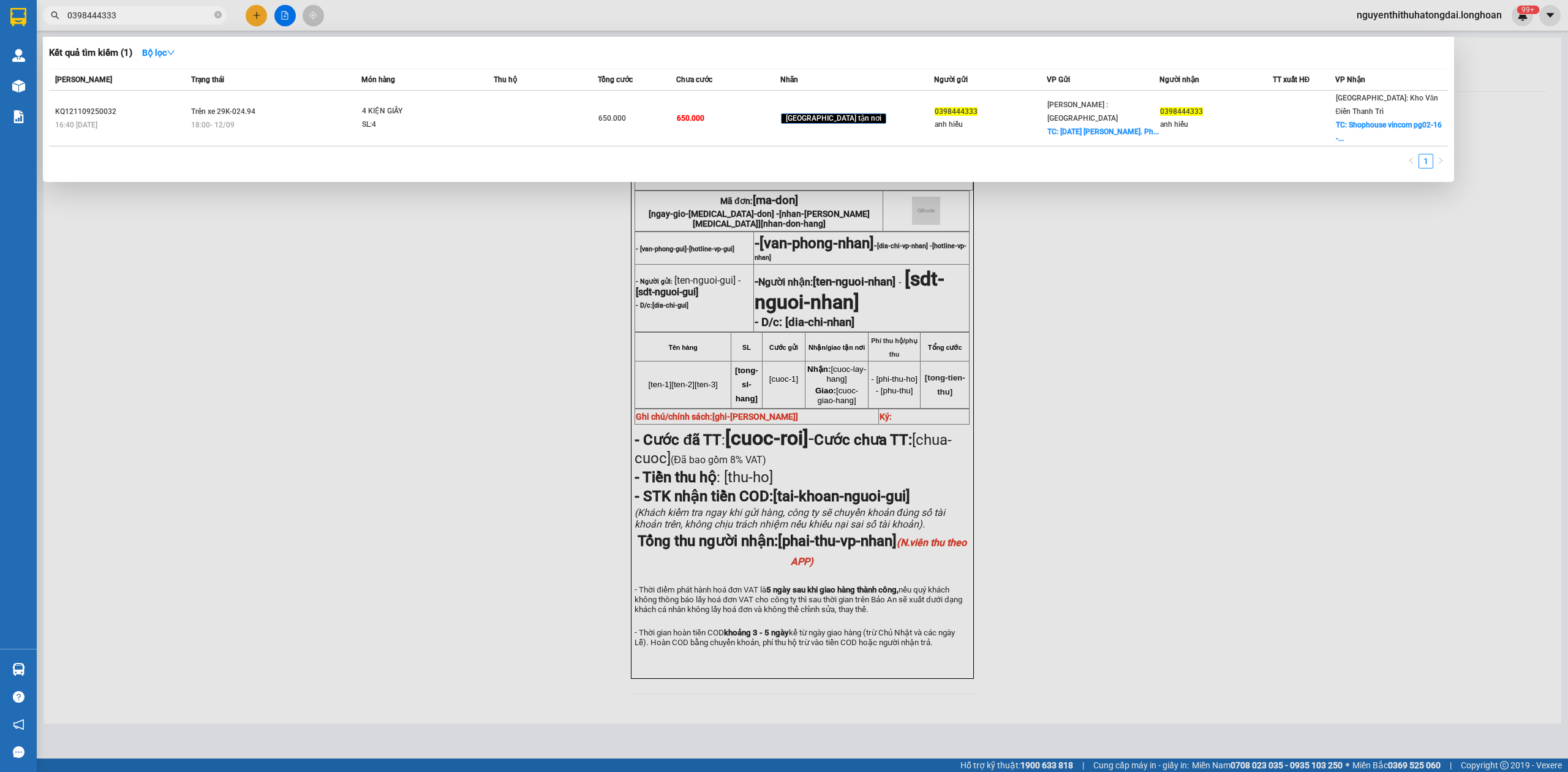
click at [129, 20] on input "0398444333" at bounding box center [140, 15] width 145 height 14
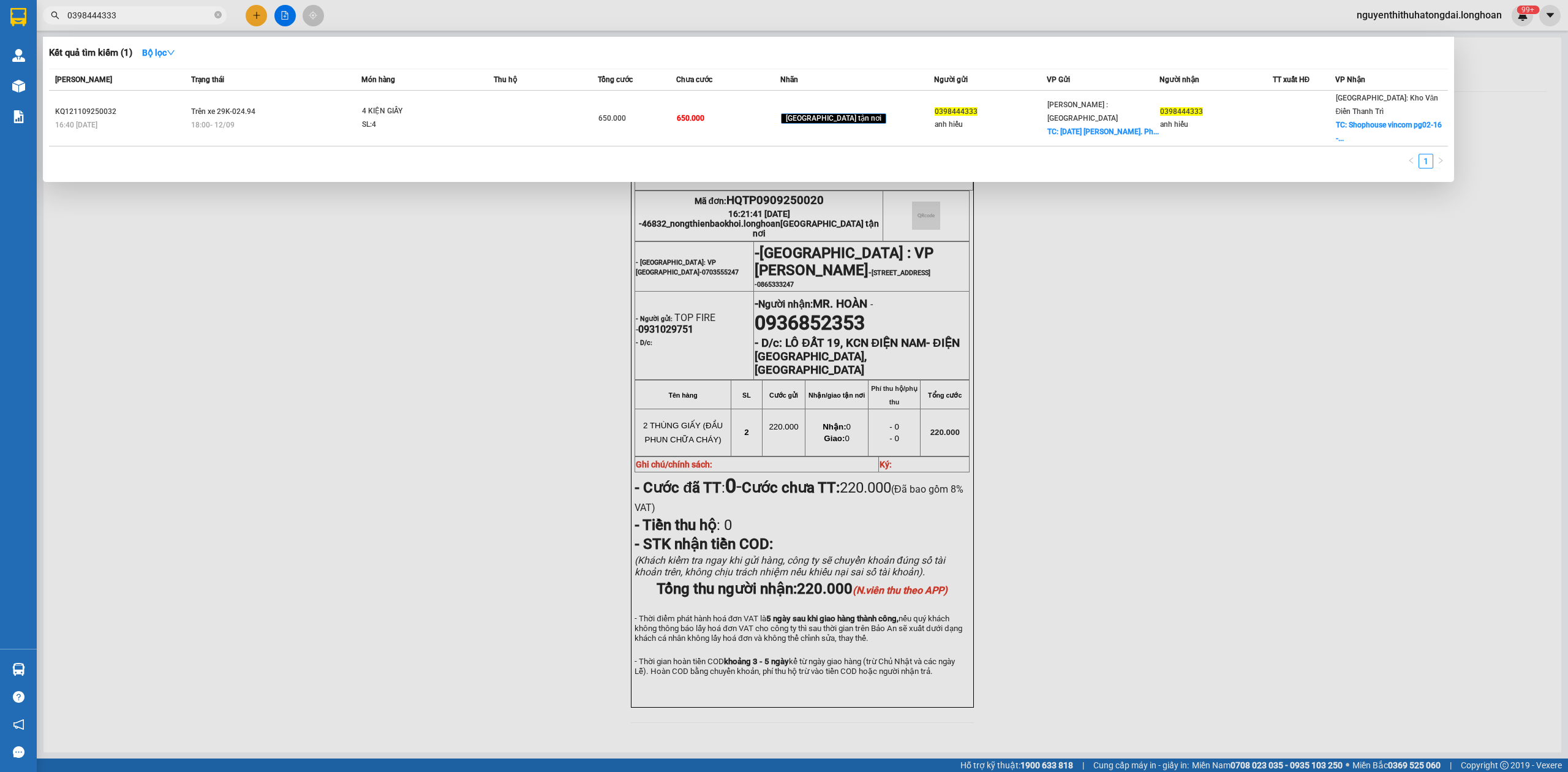
paste input "988624618"
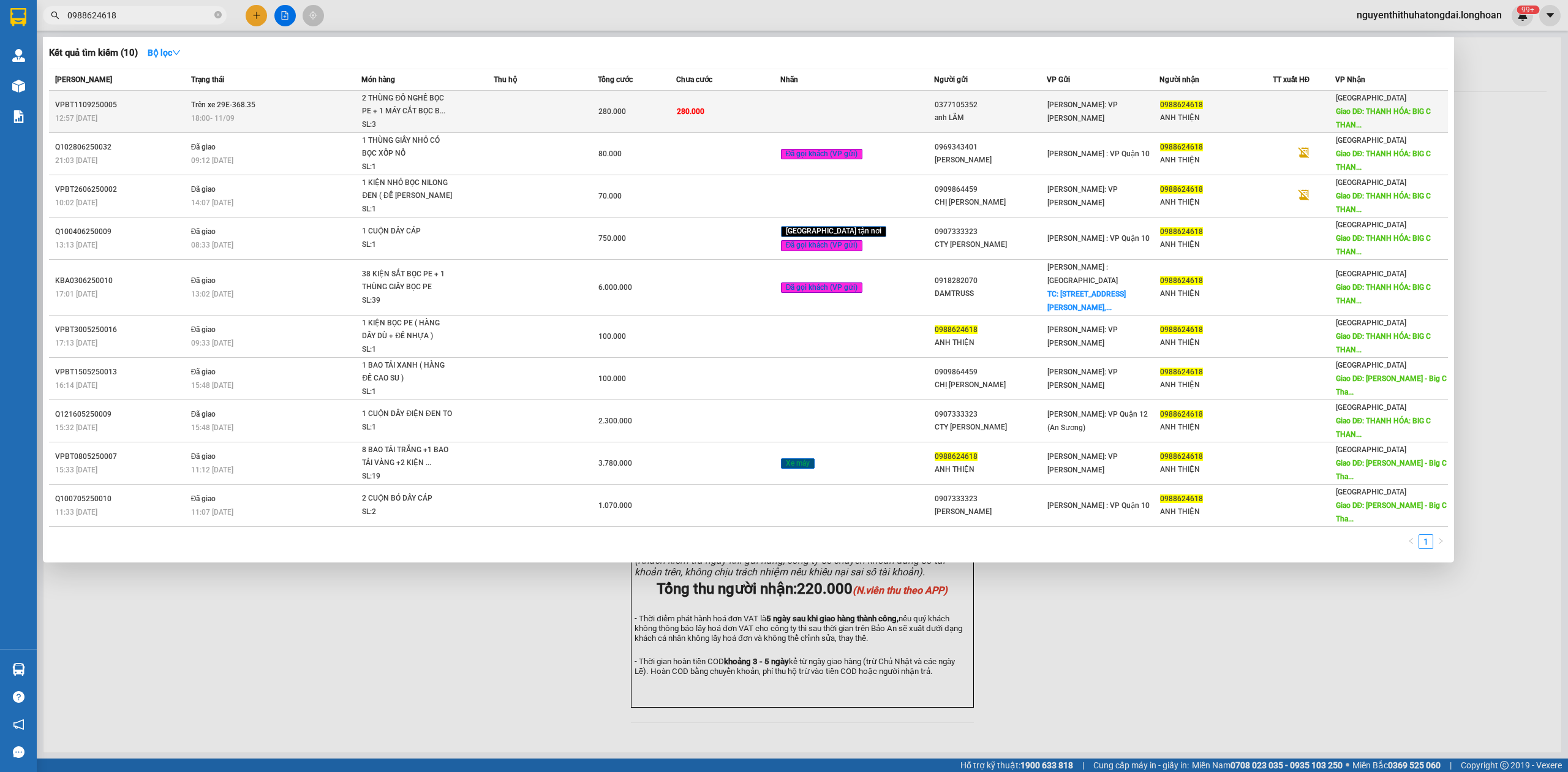
type input "0988624618"
click at [451, 106] on div "2 THÙNG ĐỒ NGHỀ BỌC PE + 1 MÁY CẮT BỌC B..." at bounding box center [407, 105] width 92 height 27
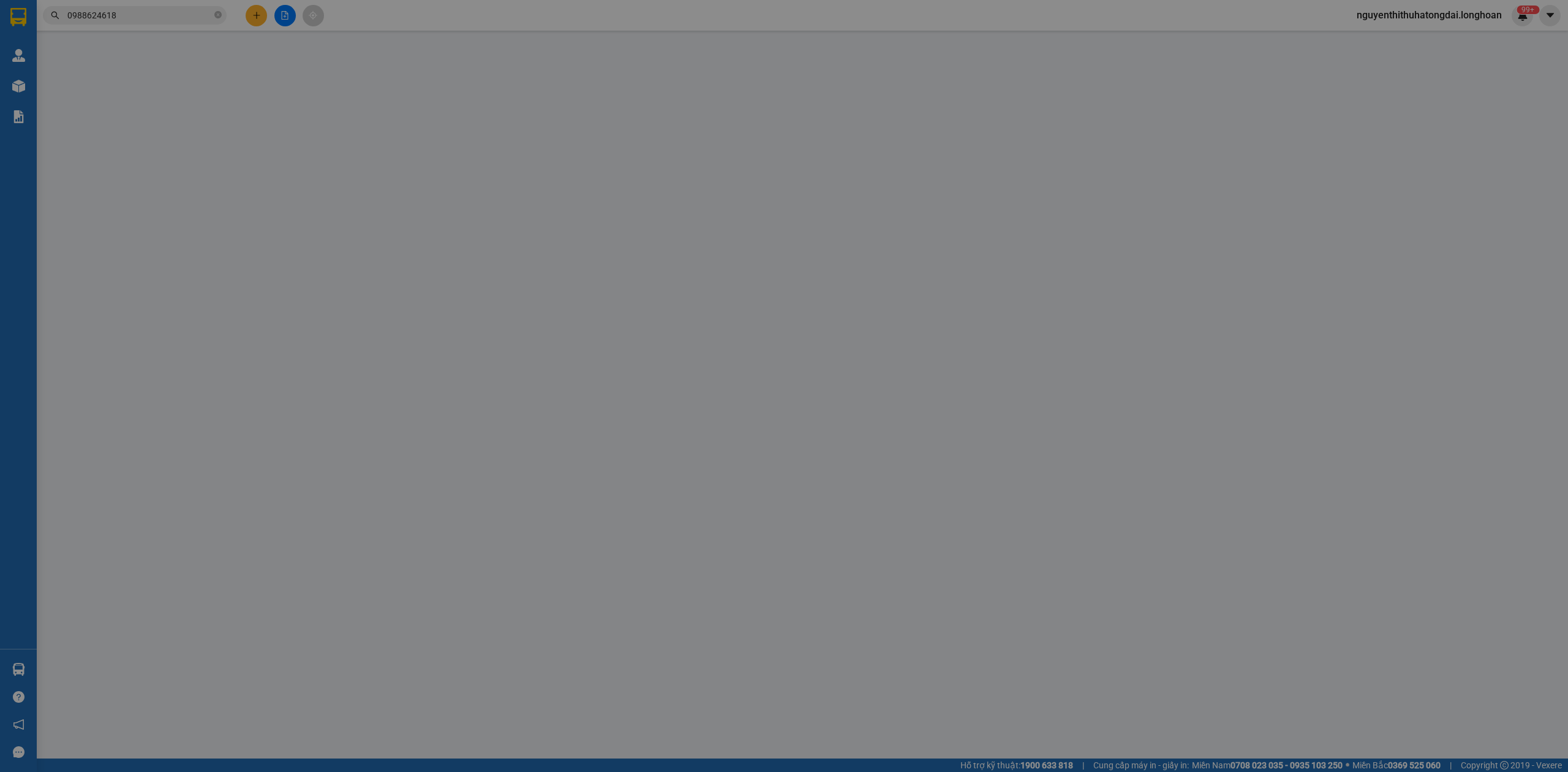
type input "0377105352"
type input "anh LÃM"
type input "0988624618"
type input "ANH THIỆN"
type input "THANH HÓA: BIG C THANH HÓA"
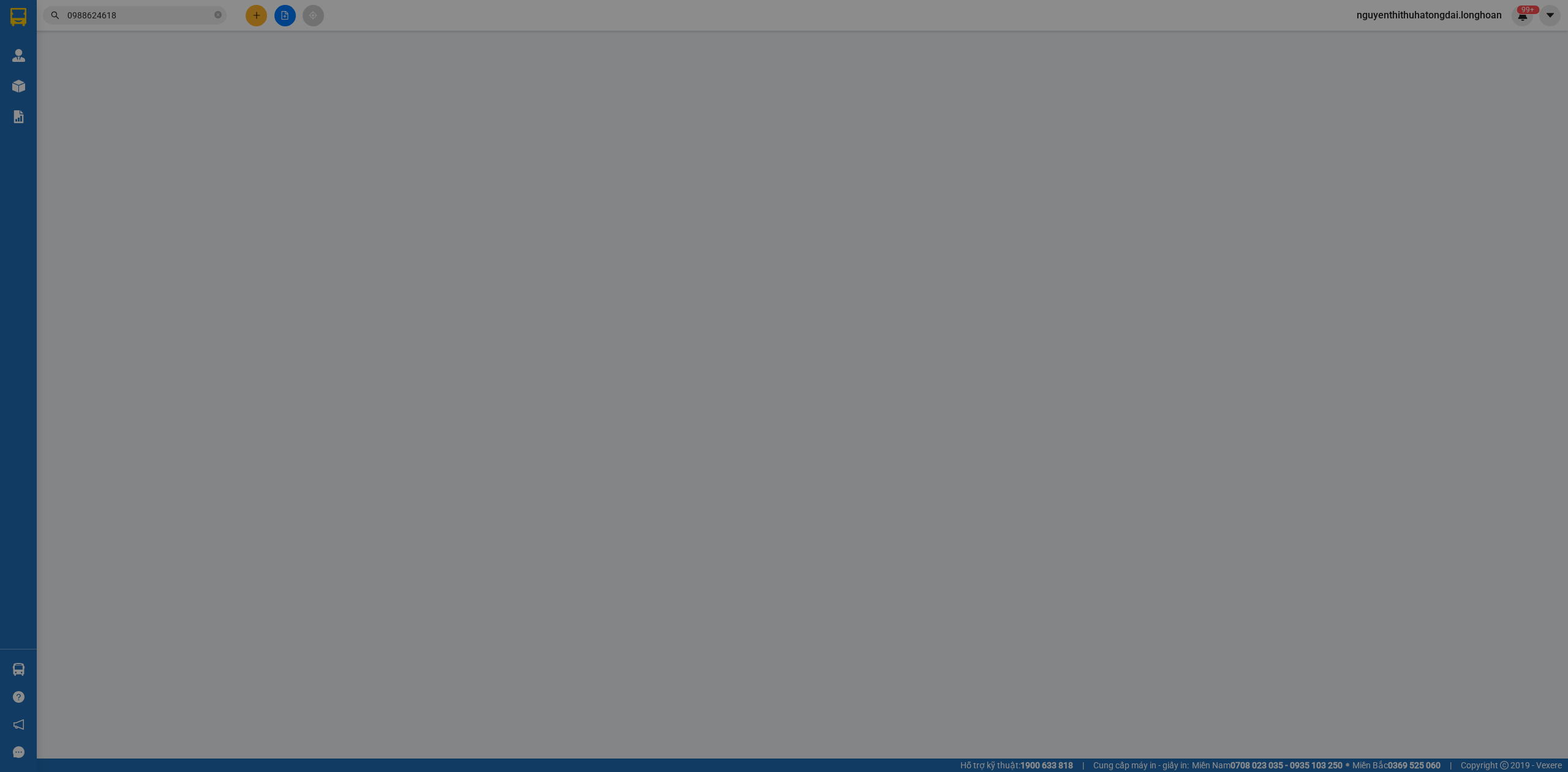
type input "VẬN CHUYỂN NHẸ TAY - HƯ VỠ KHÔNG ĐỀN"
type input "280.000"
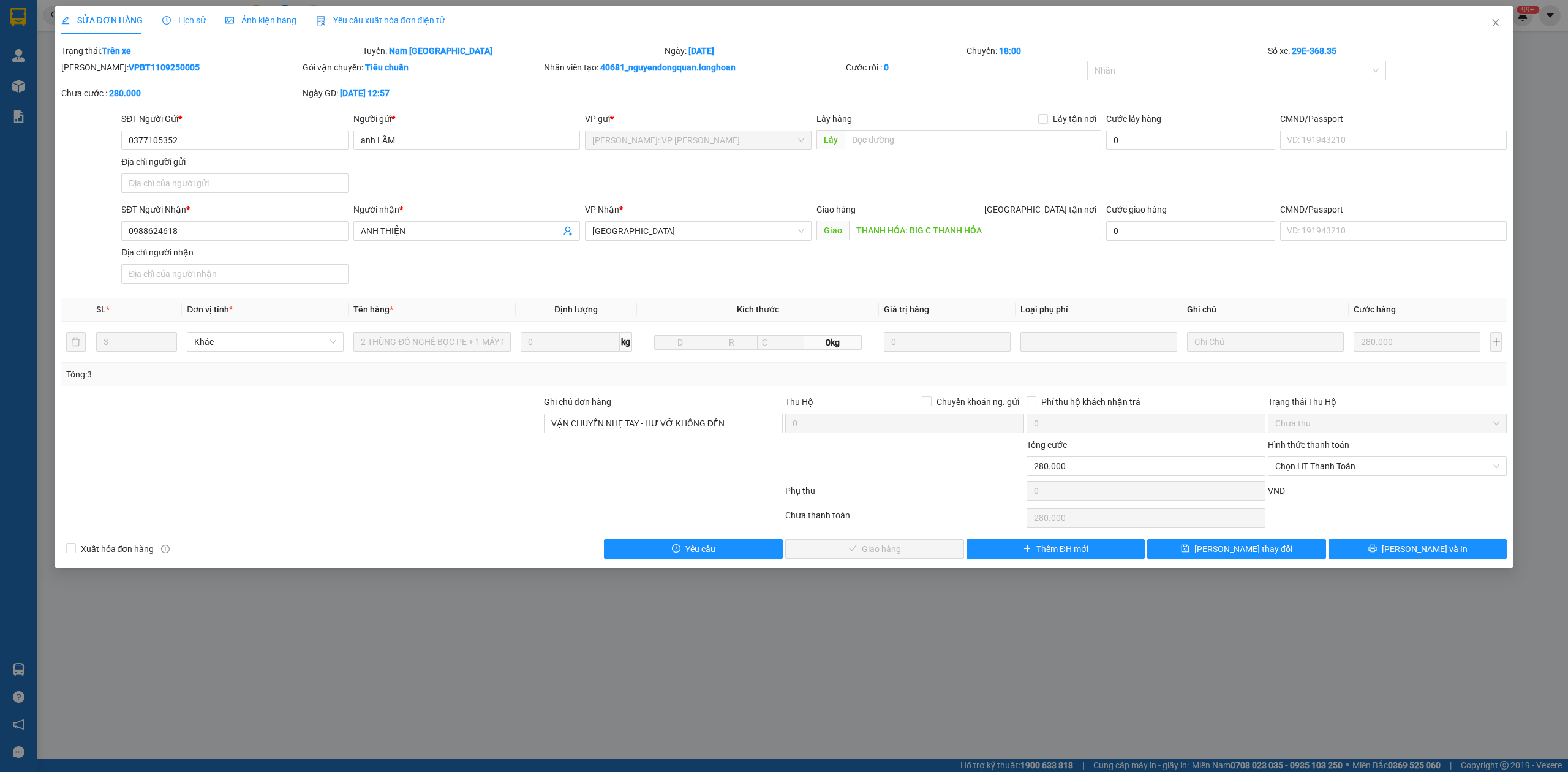
click at [175, 25] on span "Lịch sử" at bounding box center [183, 20] width 44 height 9
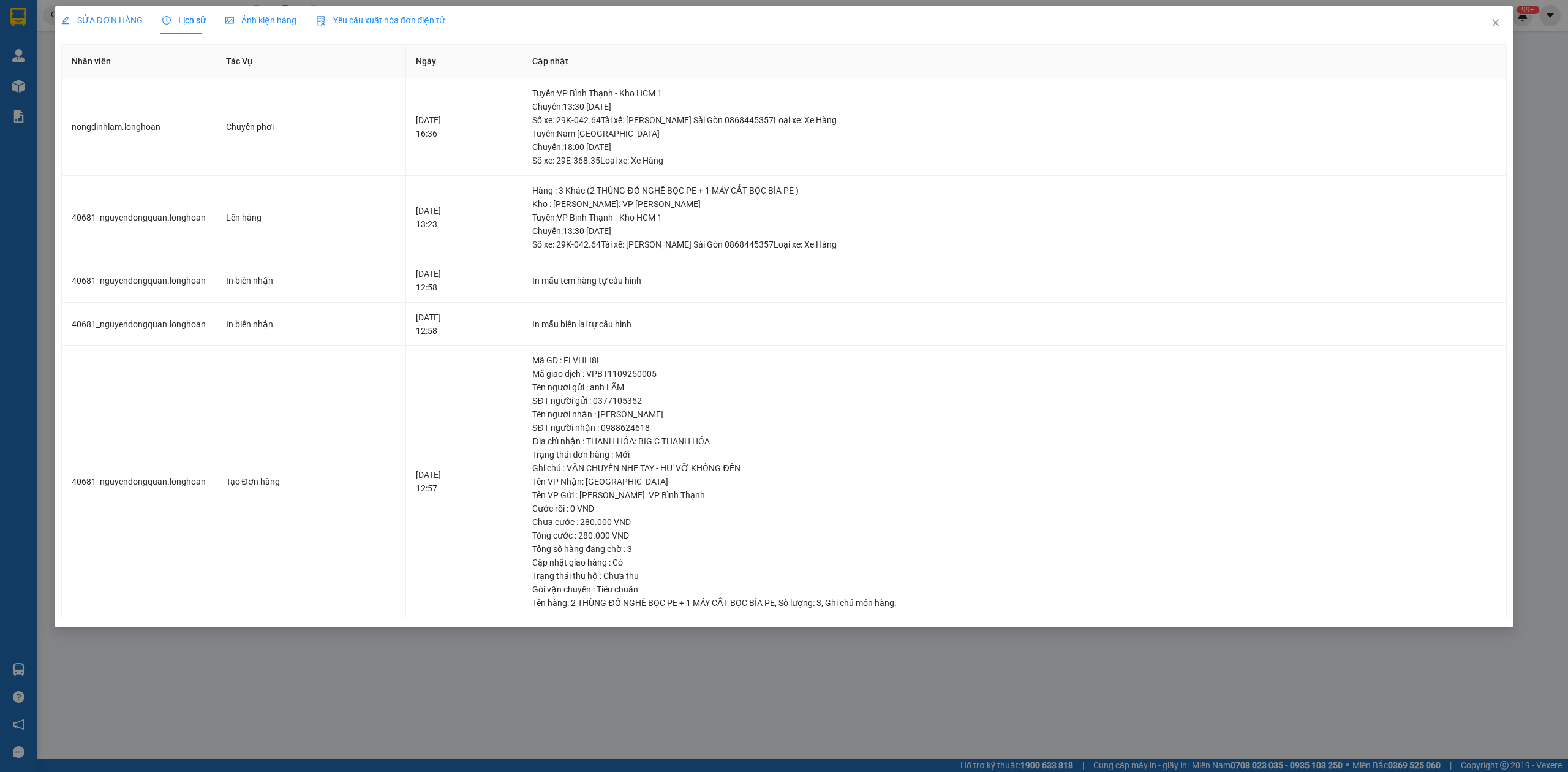
click at [121, 21] on span "SỬA ĐƠN HÀNG" at bounding box center [101, 20] width 81 height 9
